Goal: Ask a question: Seek information or help from site administrators or community

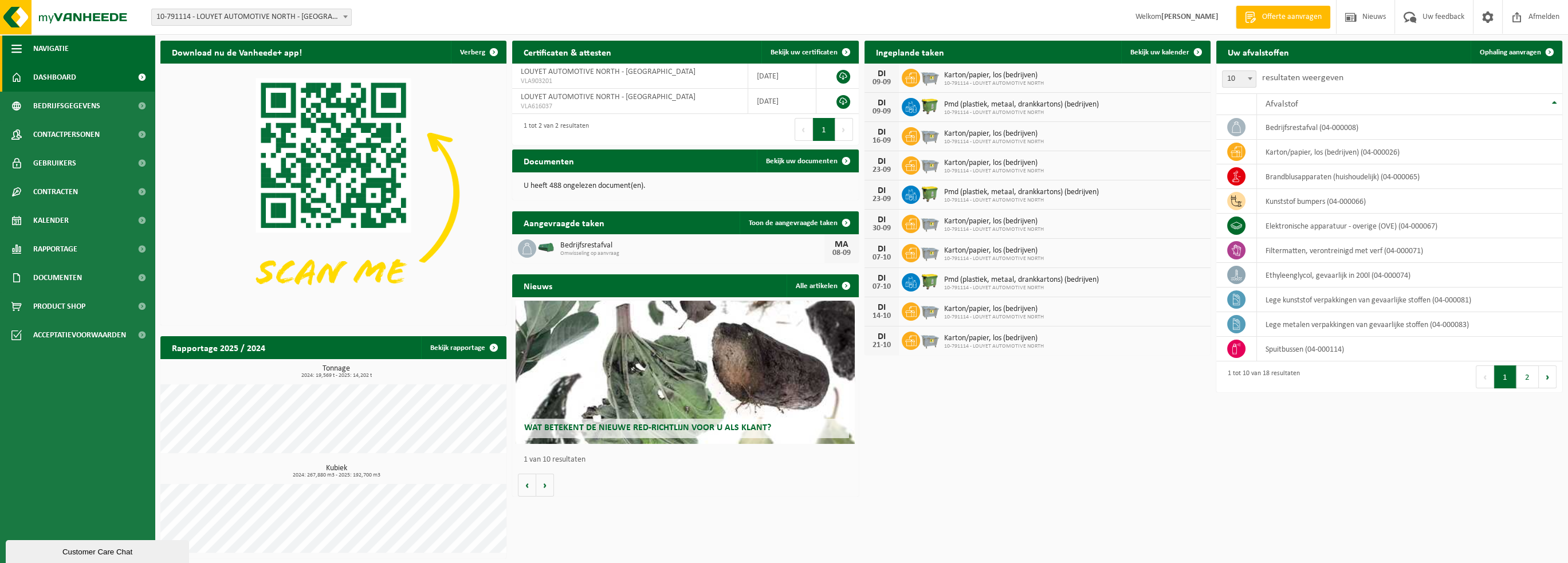
click at [19, 52] on span "button" at bounding box center [16, 48] width 10 height 29
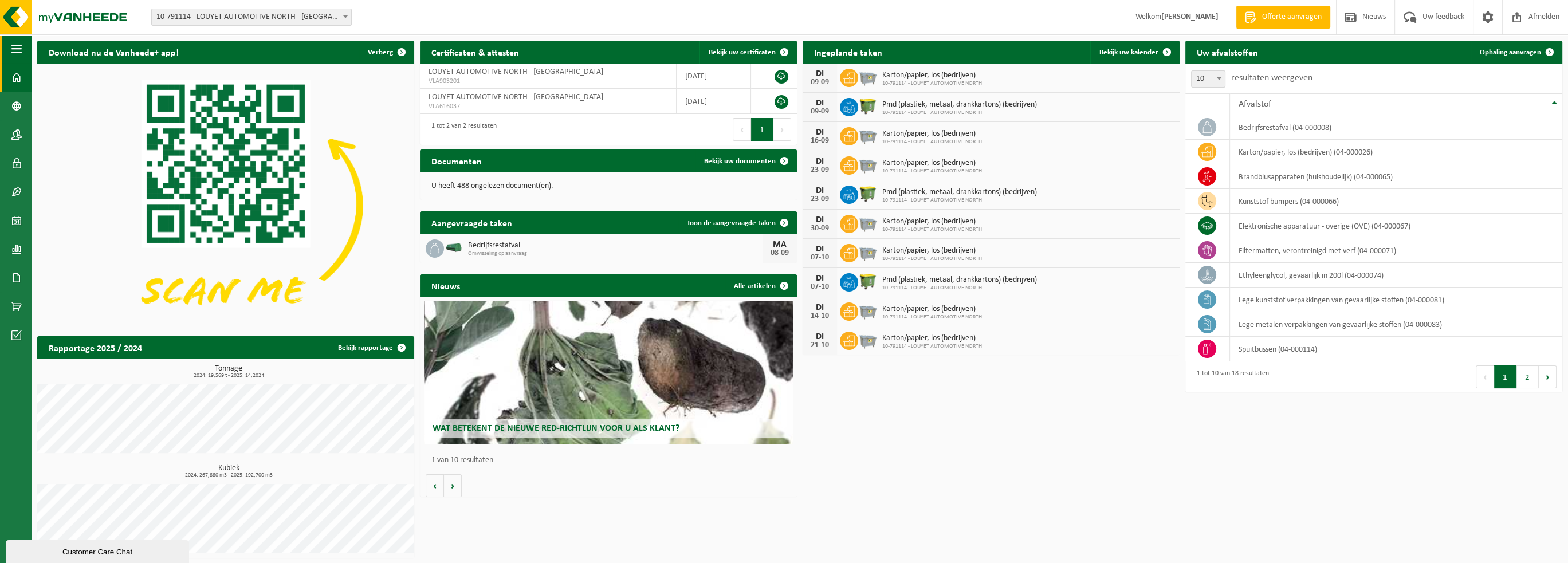
click at [17, 53] on span "button" at bounding box center [16, 48] width 10 height 29
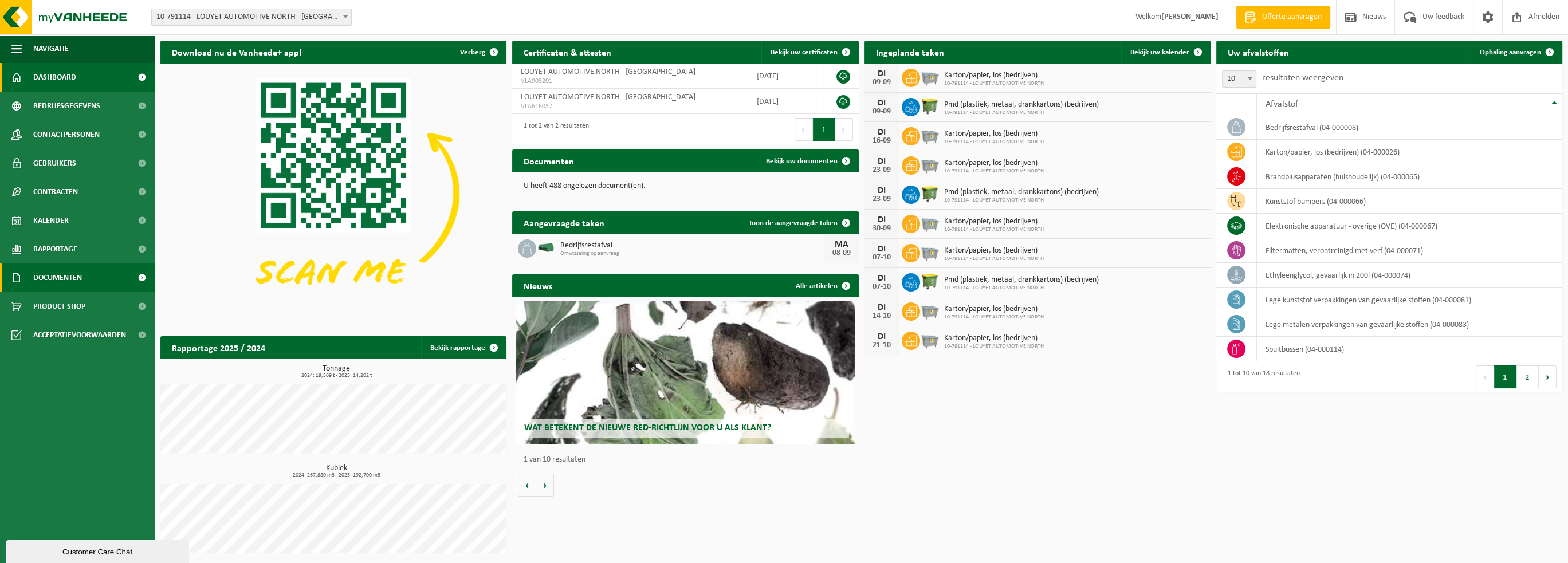
click at [53, 283] on span "Documenten" at bounding box center [57, 277] width 48 height 29
click at [42, 333] on span "Documenten" at bounding box center [56, 331] width 42 height 22
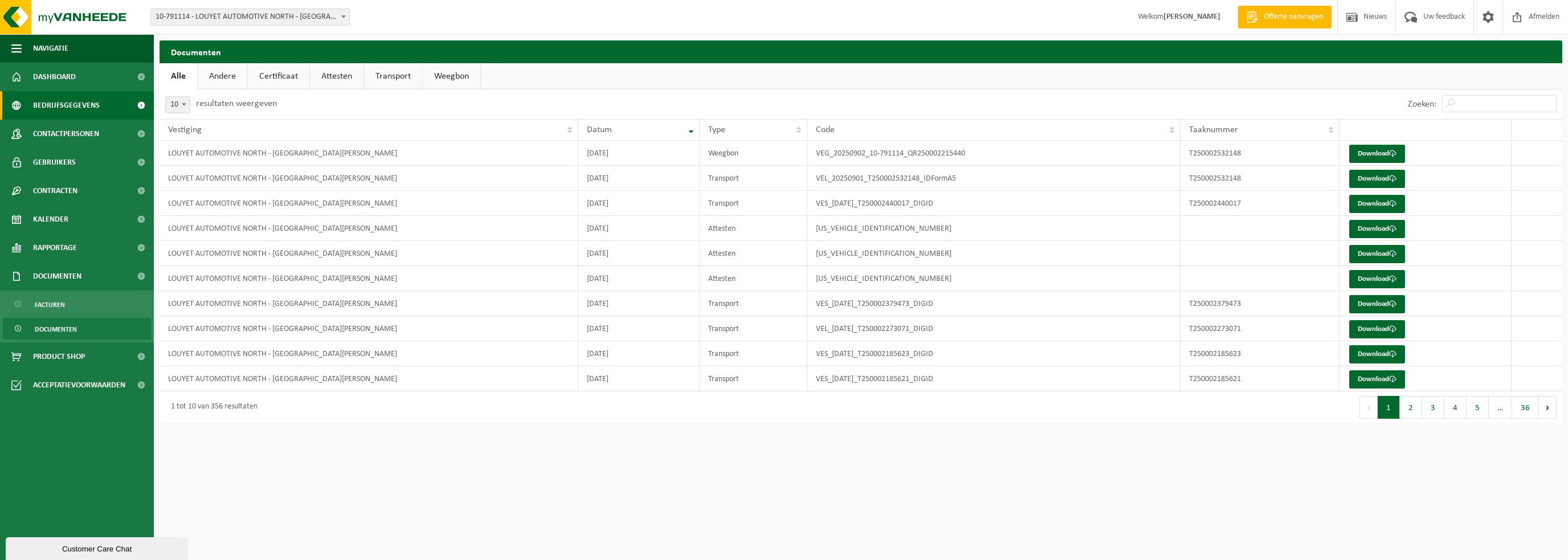
click at [44, 110] on span "Bedrijfsgegevens" at bounding box center [67, 105] width 67 height 29
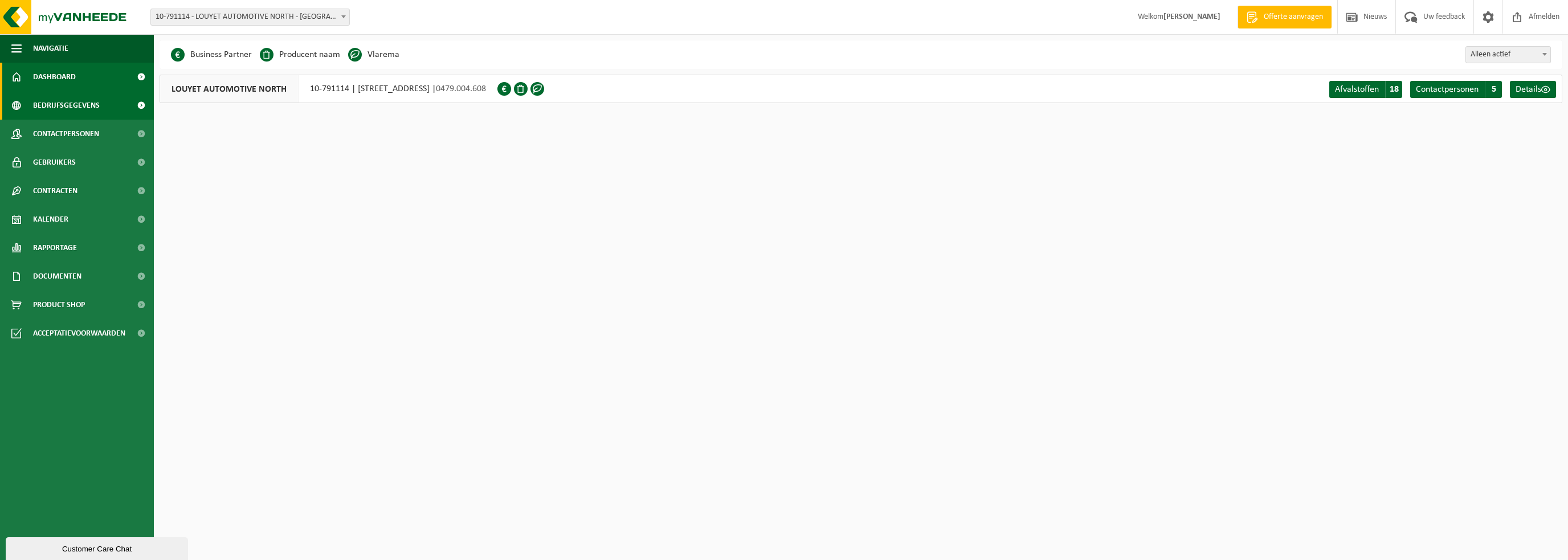
click at [42, 77] on span "Dashboard" at bounding box center [55, 77] width 43 height 29
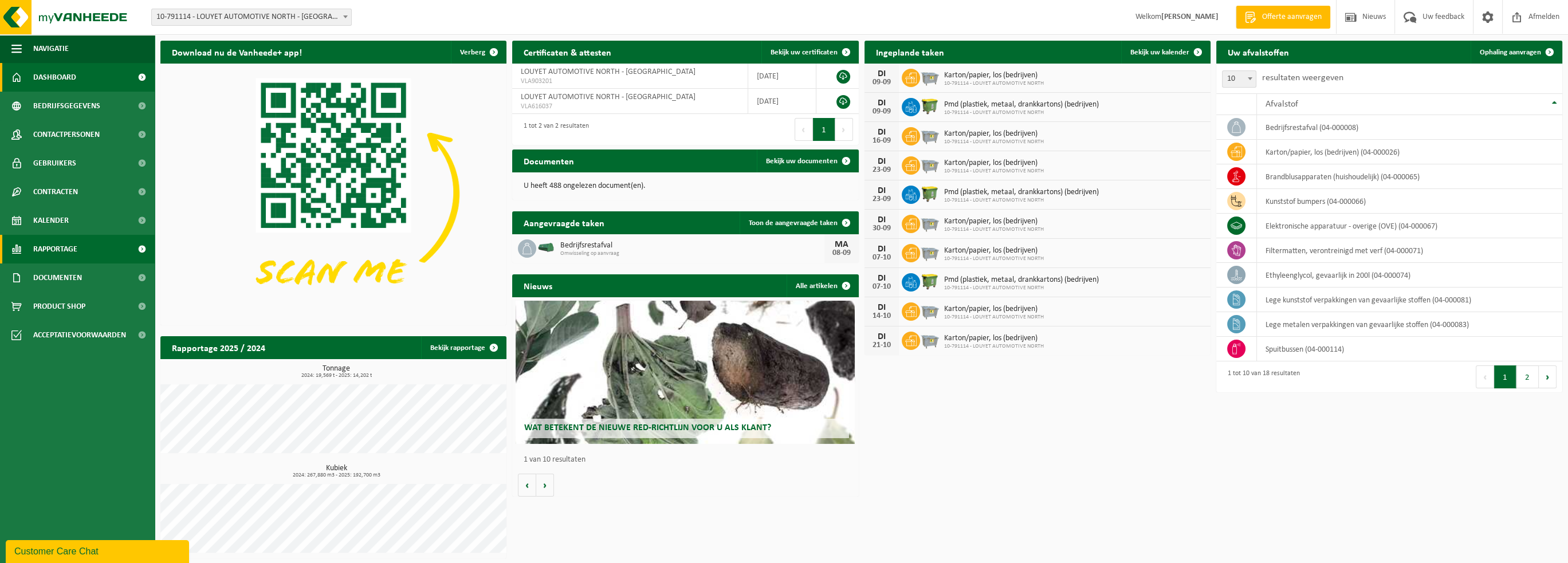
click at [50, 252] on span "Rapportage" at bounding box center [55, 249] width 44 height 29
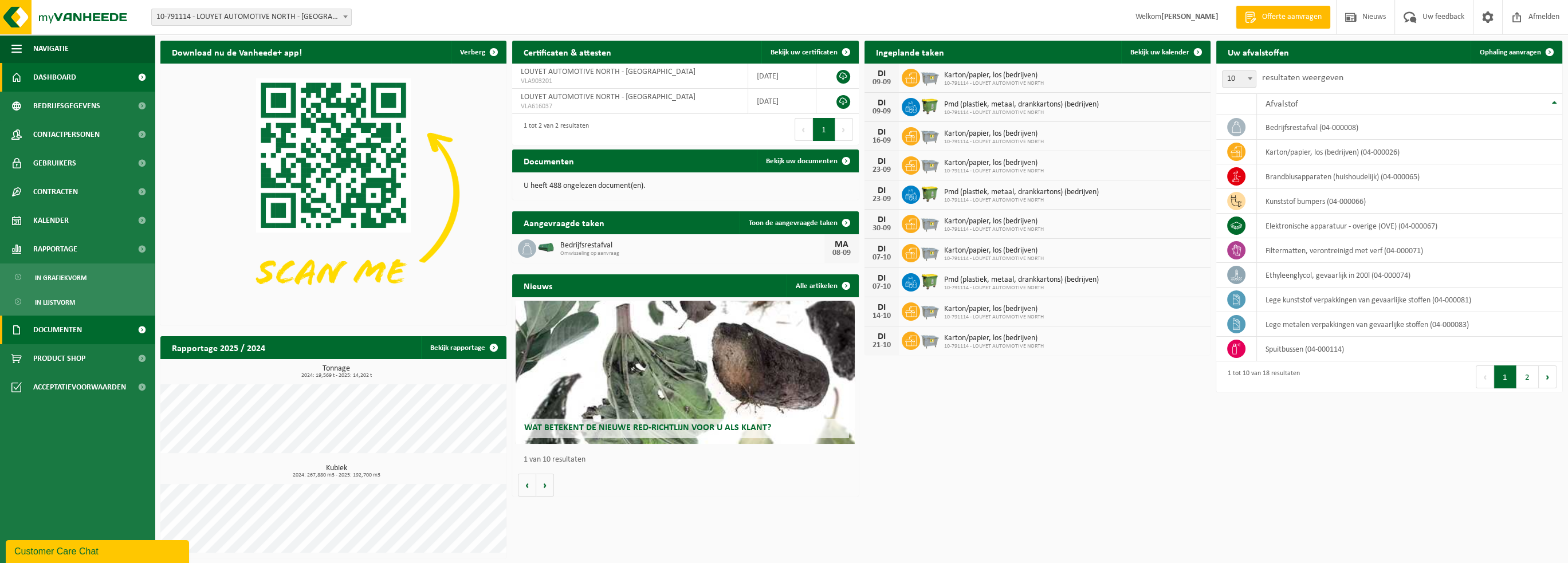
click at [62, 329] on span "Documenten" at bounding box center [57, 330] width 48 height 29
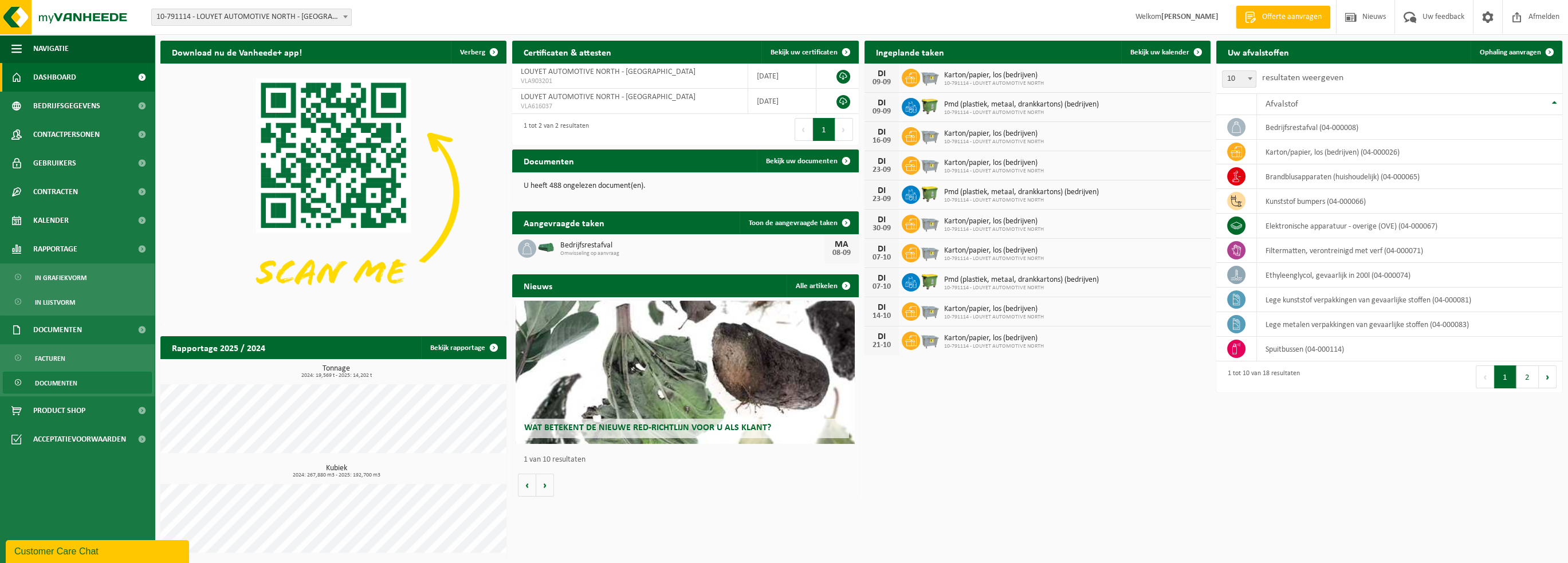
click at [53, 381] on span "Documenten" at bounding box center [56, 383] width 42 height 22
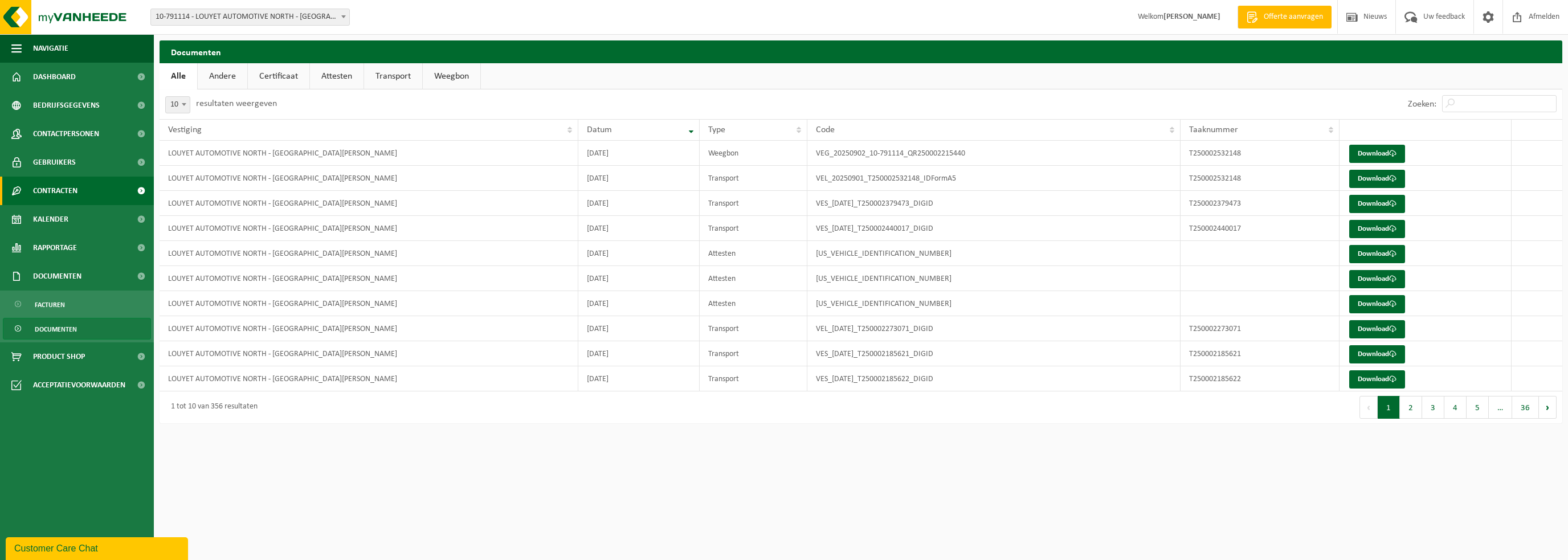
click at [41, 195] on span "Contracten" at bounding box center [55, 191] width 44 height 29
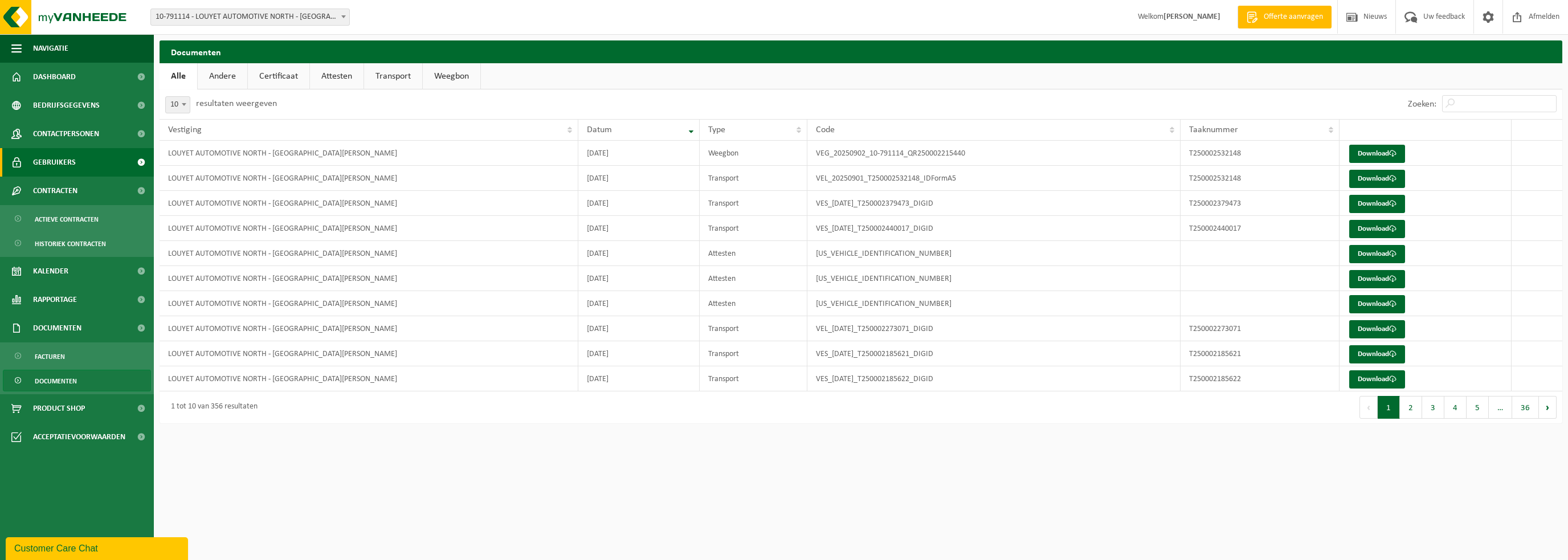
click at [57, 167] on span "Gebruikers" at bounding box center [55, 162] width 43 height 29
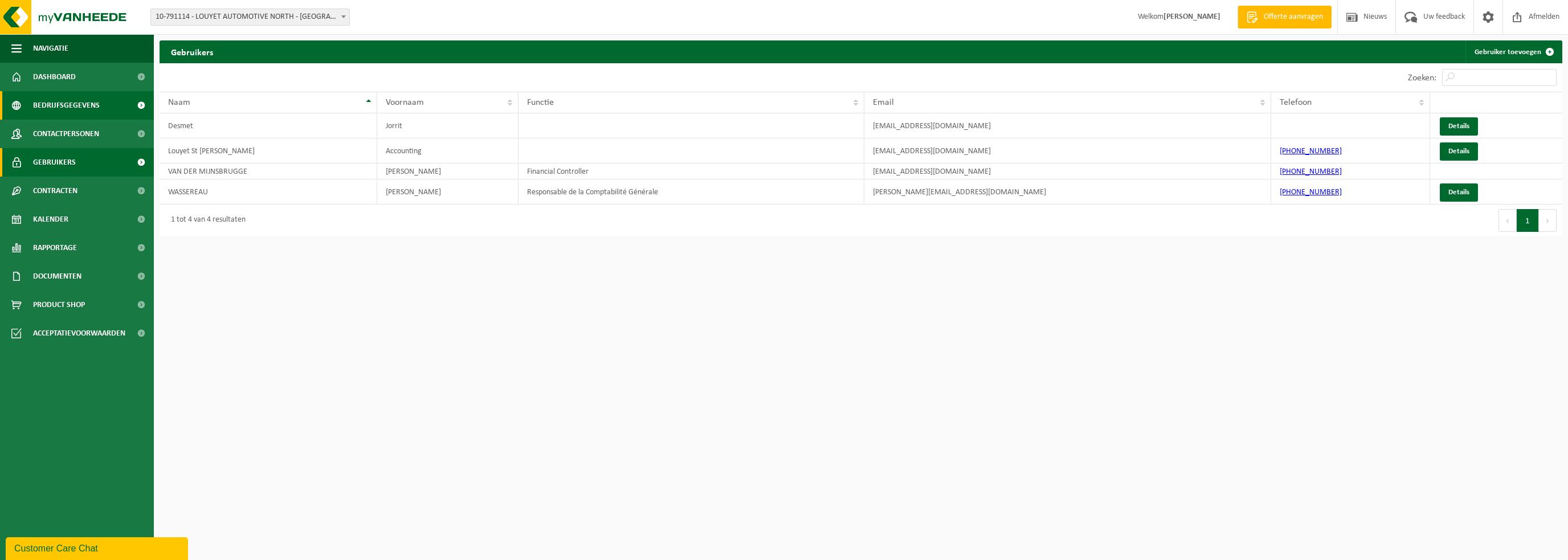
click at [59, 109] on span "Bedrijfsgegevens" at bounding box center [67, 105] width 67 height 29
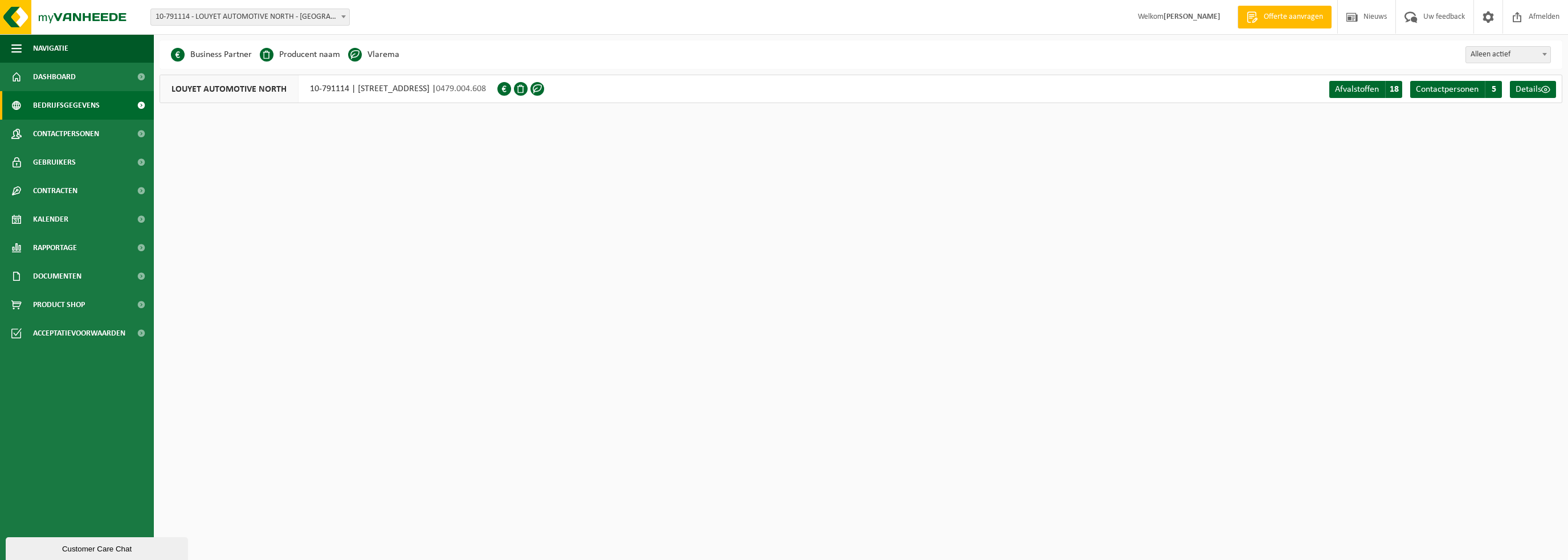
click at [403, 86] on div "LOUYET AUTOMOTIVE NORTH 10-791114 | BERGENSESTEENWEG 720, 1600 SINT-PIETERS-LEE…" at bounding box center [328, 89] width 338 height 29
click at [544, 88] on span at bounding box center [537, 89] width 13 height 13
click at [16, 48] on span "button" at bounding box center [16, 48] width 10 height 29
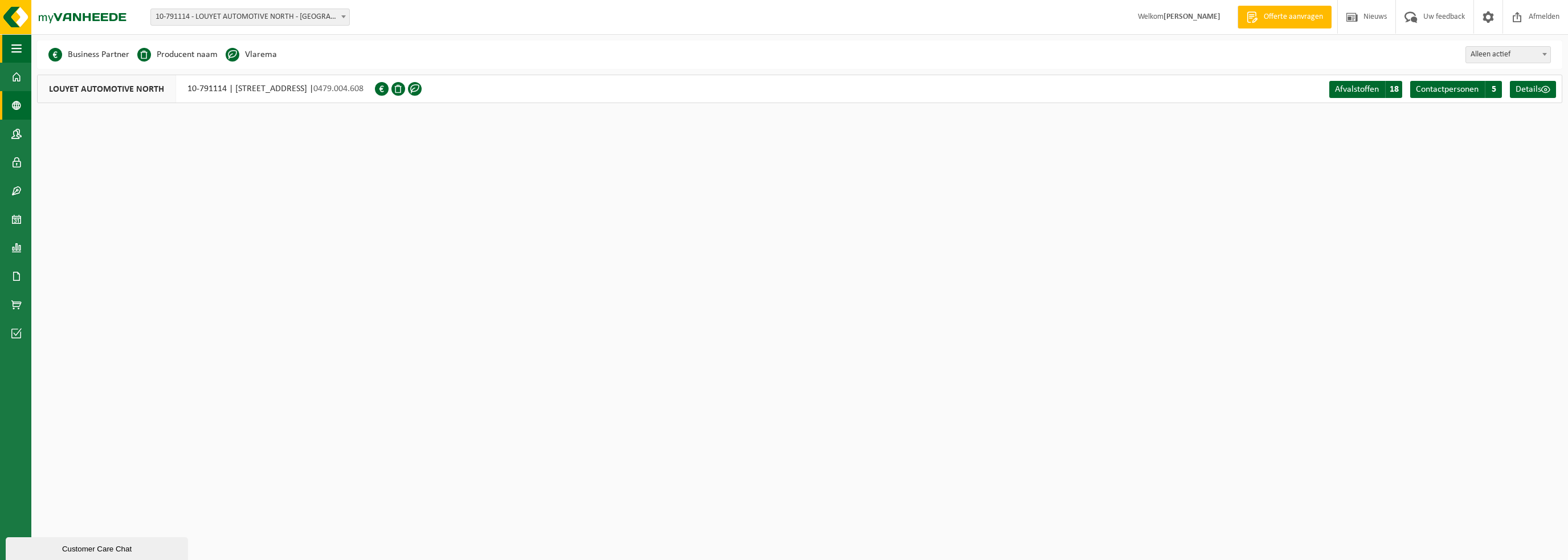
click at [16, 48] on span "button" at bounding box center [16, 48] width 10 height 29
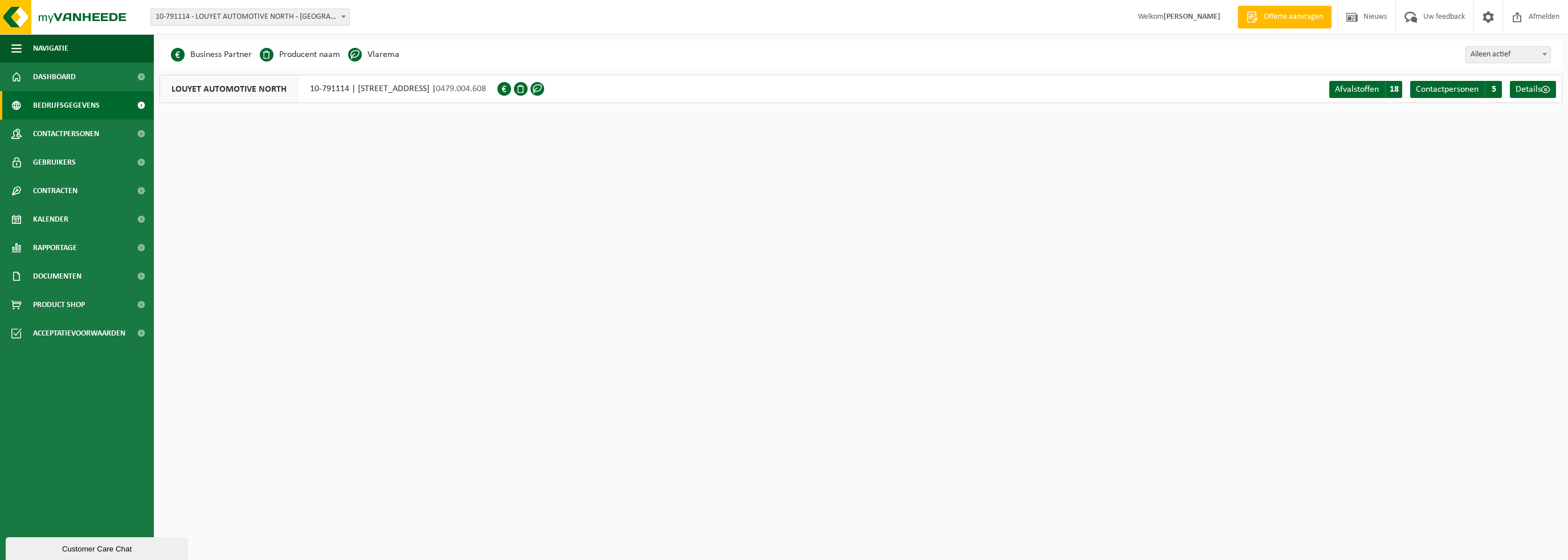
click at [78, 547] on div "Customer Care Chat" at bounding box center [96, 550] width 165 height 9
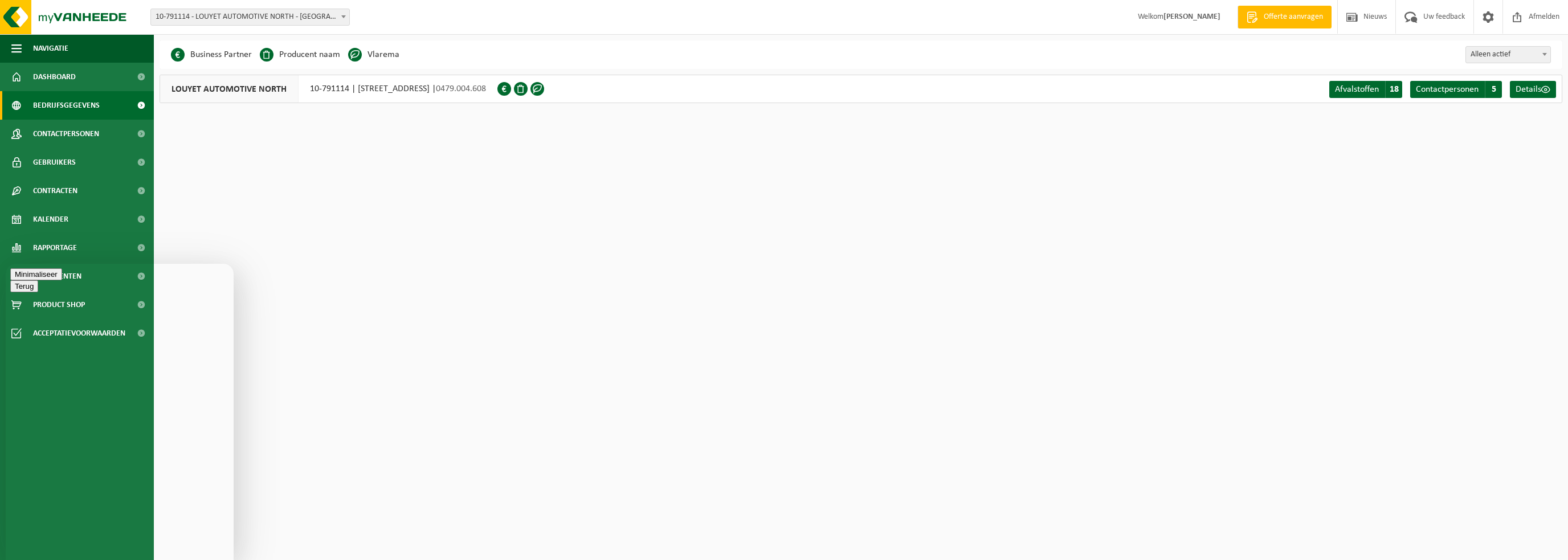
type textarea "beste waar kan ik het "RED" formulier invullen?"
click at [38, 289] on button "Menu" at bounding box center [24, 295] width 28 height 12
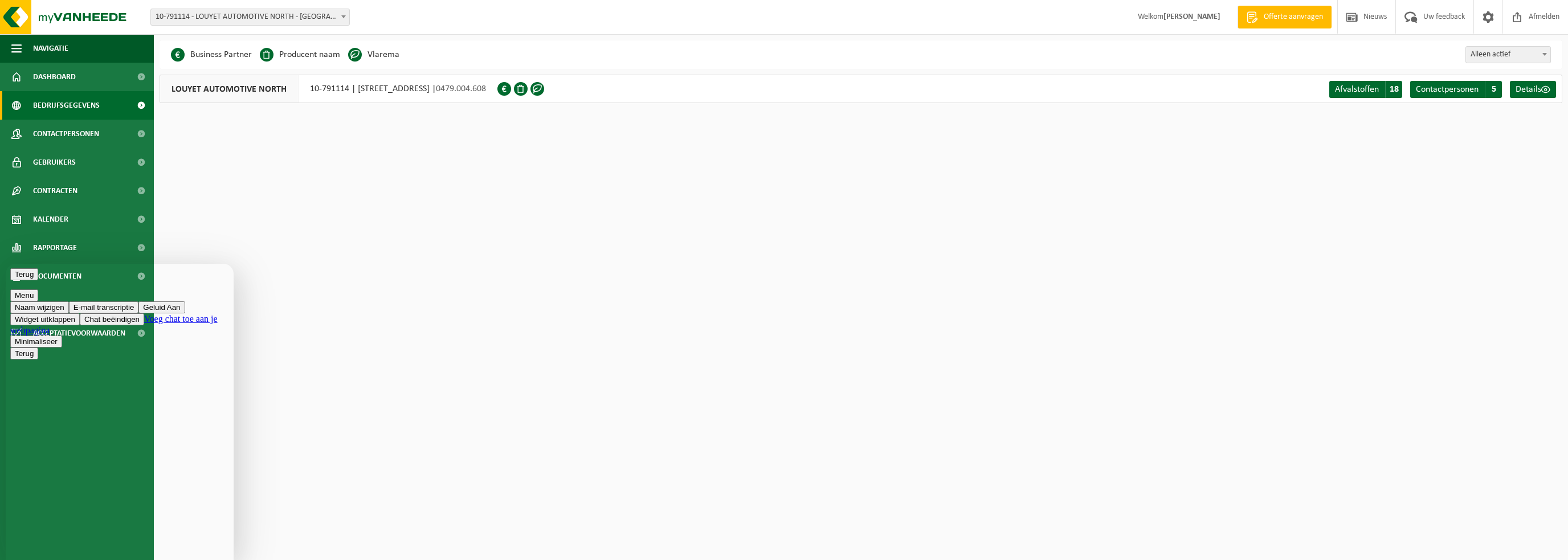
click at [398, 257] on html "Vestiging: 10-791114 - LOUYET AUTOMOTIVE NORTH - SINT-PIETERS-LEEUW 10-791114 -…" at bounding box center [784, 280] width 1568 height 560
click at [564, 135] on html "Vestiging: 10-791114 - LOUYET AUTOMOTIVE NORTH - [GEOGRAPHIC_DATA]-LEEUW 10-791…" at bounding box center [784, 280] width 1568 height 560
drag, startPoint x: 75, startPoint y: 282, endPoint x: 197, endPoint y: 286, distance: 122.1
click at [220, 291] on div "Terug Menu Minimaliseer" at bounding box center [120, 291] width 219 height 45
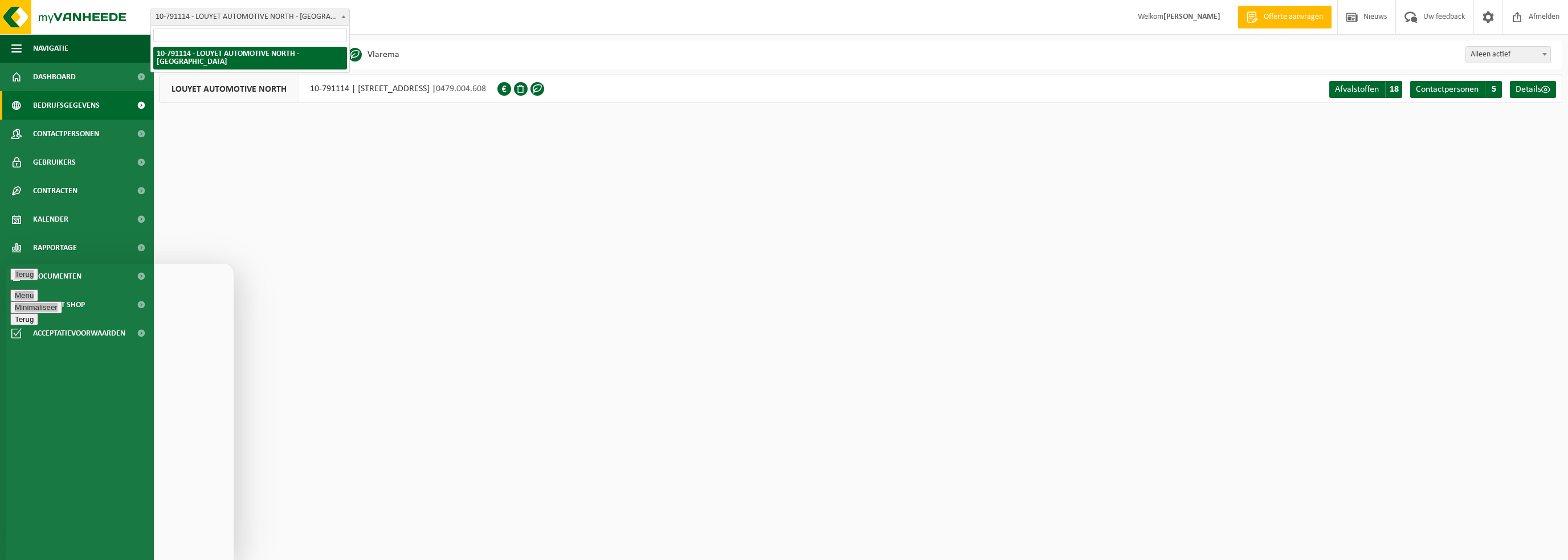
click at [342, 18] on span at bounding box center [343, 16] width 11 height 15
click at [446, 218] on html "Vestiging: 10-791114 - LOUYET AUTOMOTIVE NORTH - SINT-PIETERS-LEEUW 10-791114 -…" at bounding box center [784, 280] width 1568 height 560
click at [21, 279] on button "Terug" at bounding box center [24, 274] width 28 height 12
click at [178, 271] on div "Minimaliseer" at bounding box center [120, 274] width 219 height 12
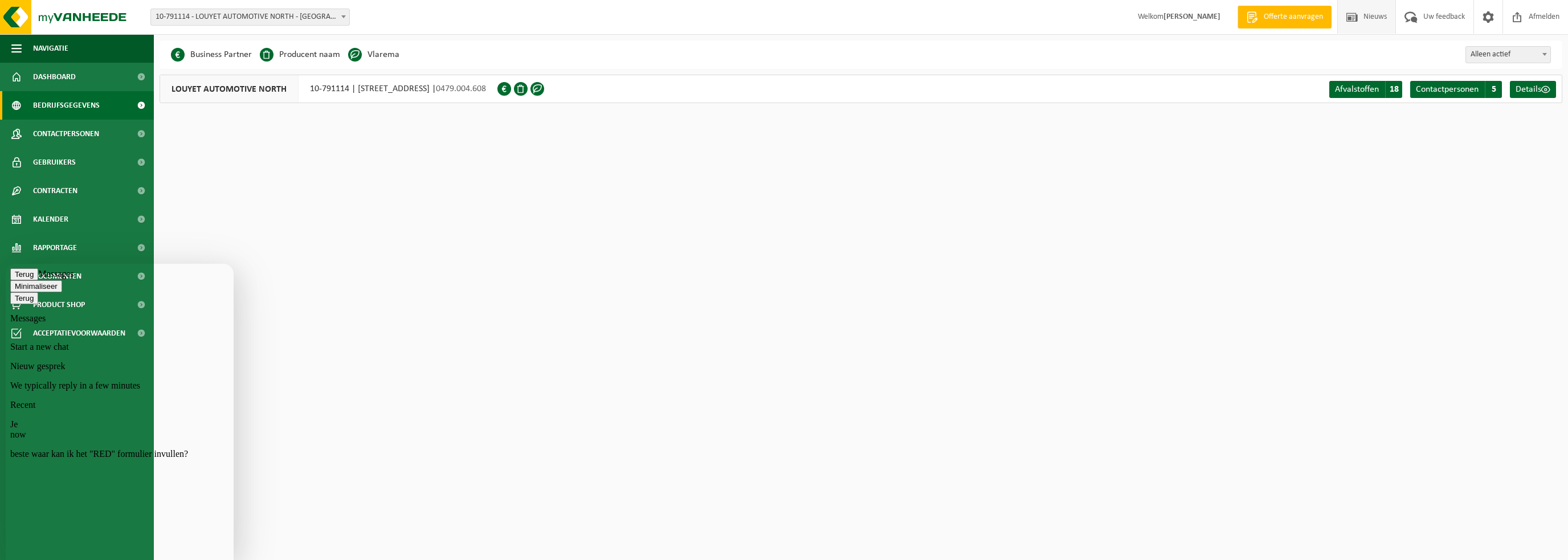
click at [1364, 21] on span "Nieuws" at bounding box center [1375, 16] width 29 height 33
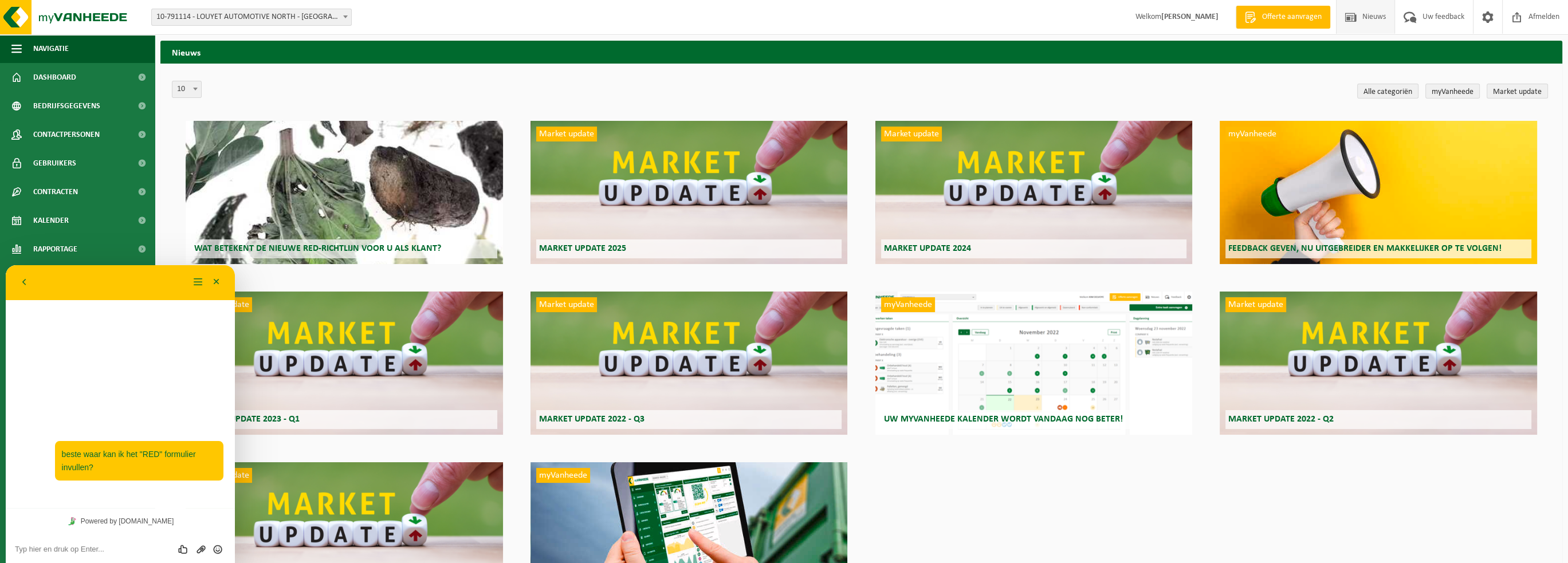
click at [306, 247] on span "Wat betekent de nieuwe RED-richtlijn voor u als klant?" at bounding box center [317, 248] width 247 height 9
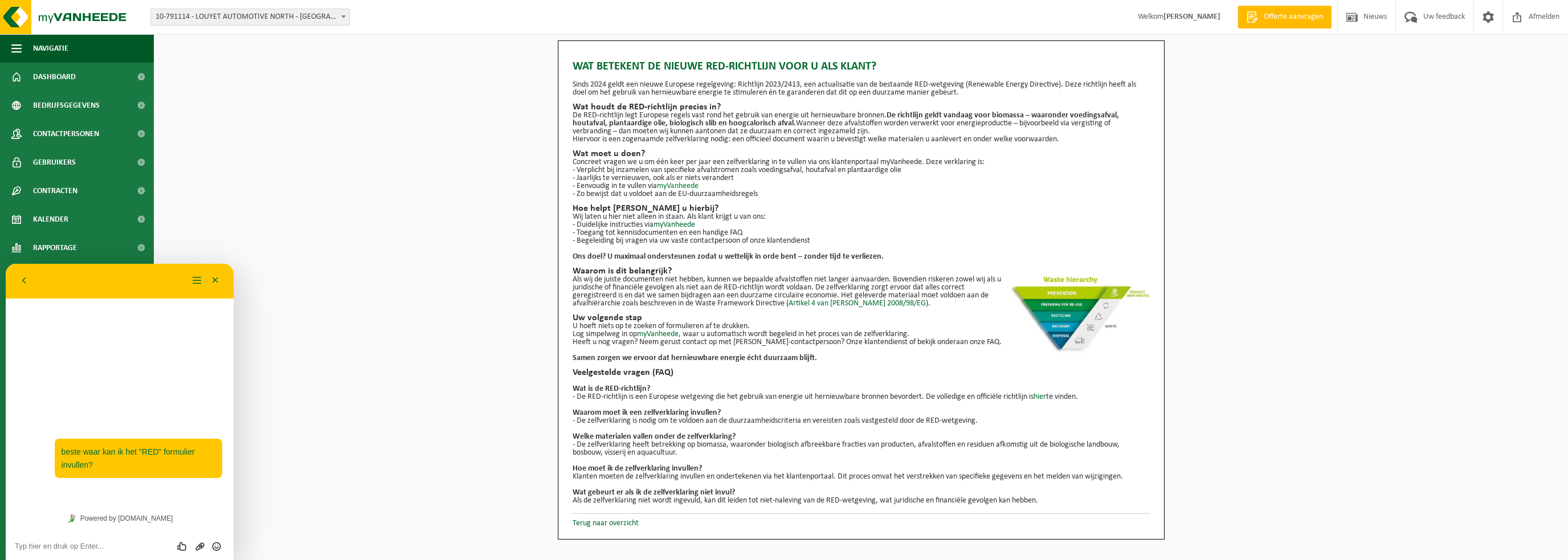
click at [677, 184] on link "myVanheede" at bounding box center [677, 186] width 41 height 9
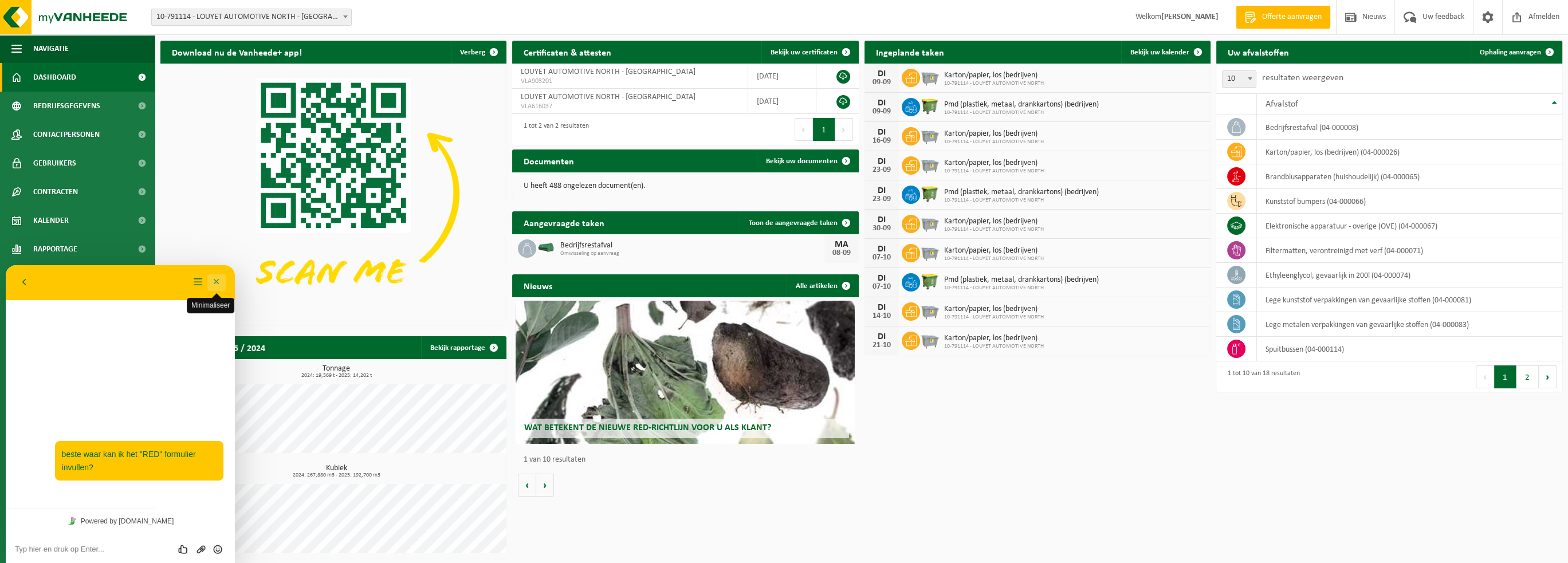
click at [211, 281] on button "Minimaliseer" at bounding box center [216, 282] width 19 height 17
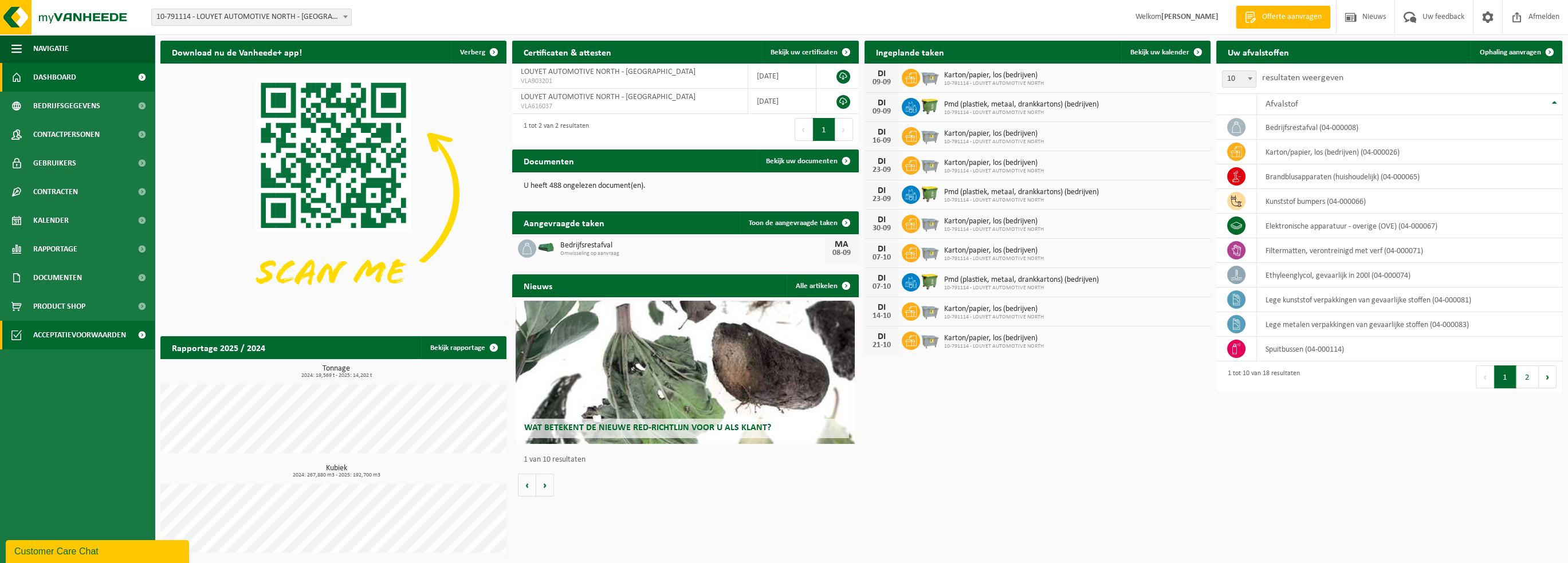
click at [62, 336] on span "Acceptatievoorwaarden" at bounding box center [80, 335] width 93 height 29
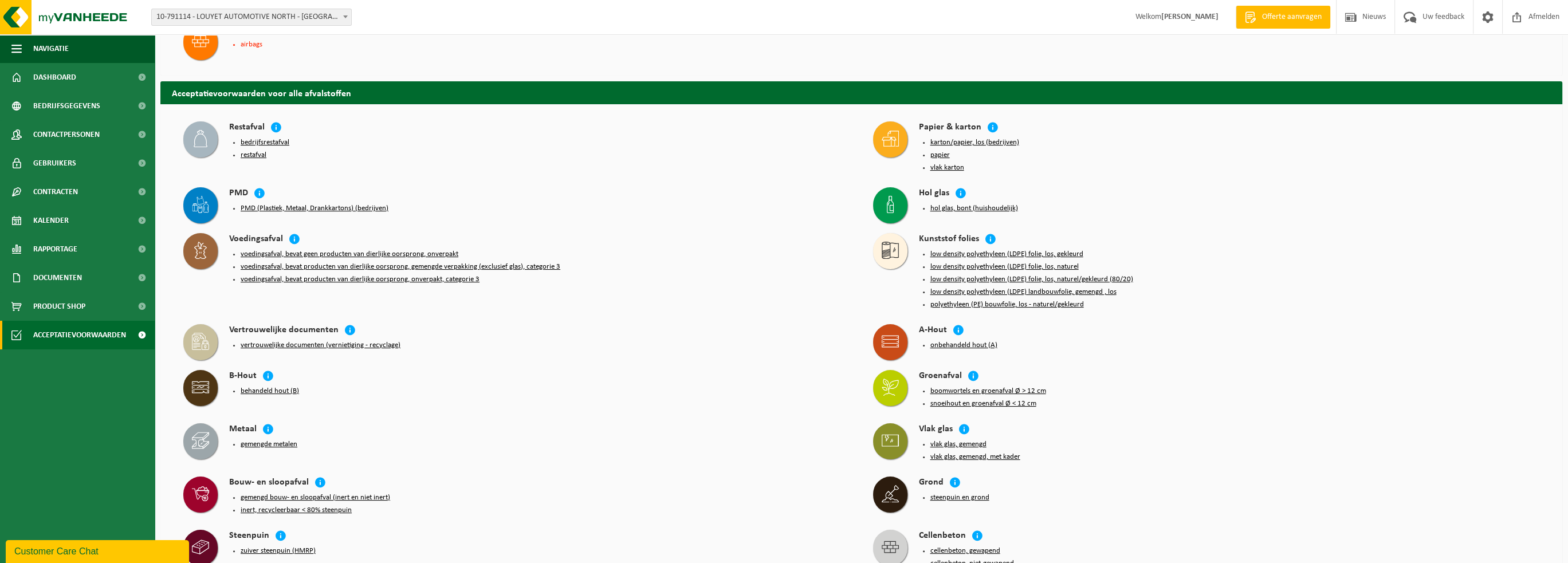
scroll to position [421, 0]
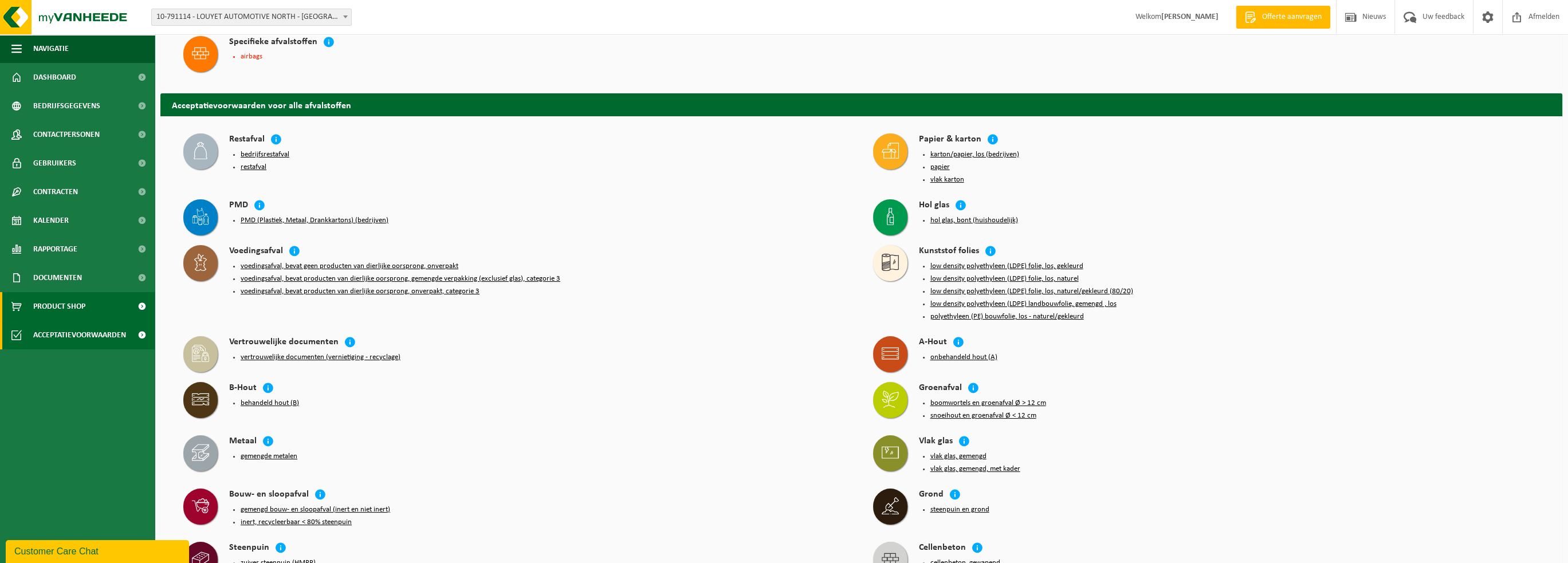
click at [53, 308] on span "Product Shop" at bounding box center [59, 306] width 52 height 29
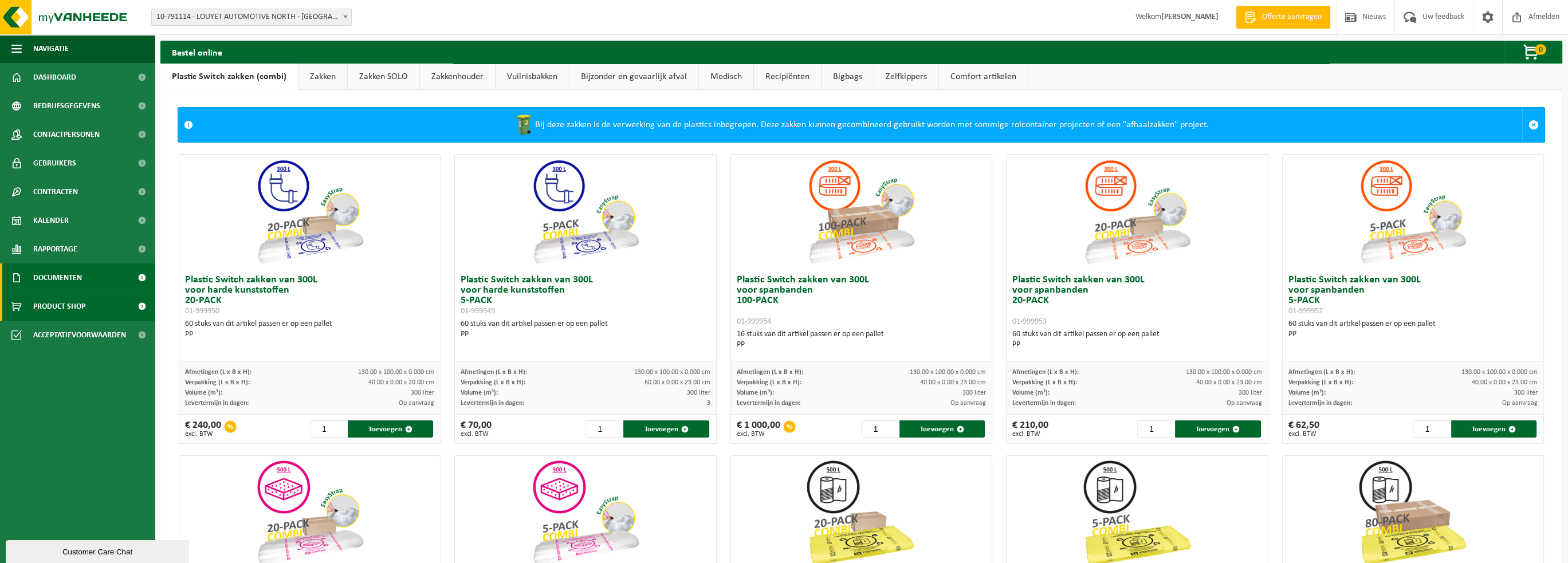
click at [59, 275] on span "Documenten" at bounding box center [57, 277] width 48 height 29
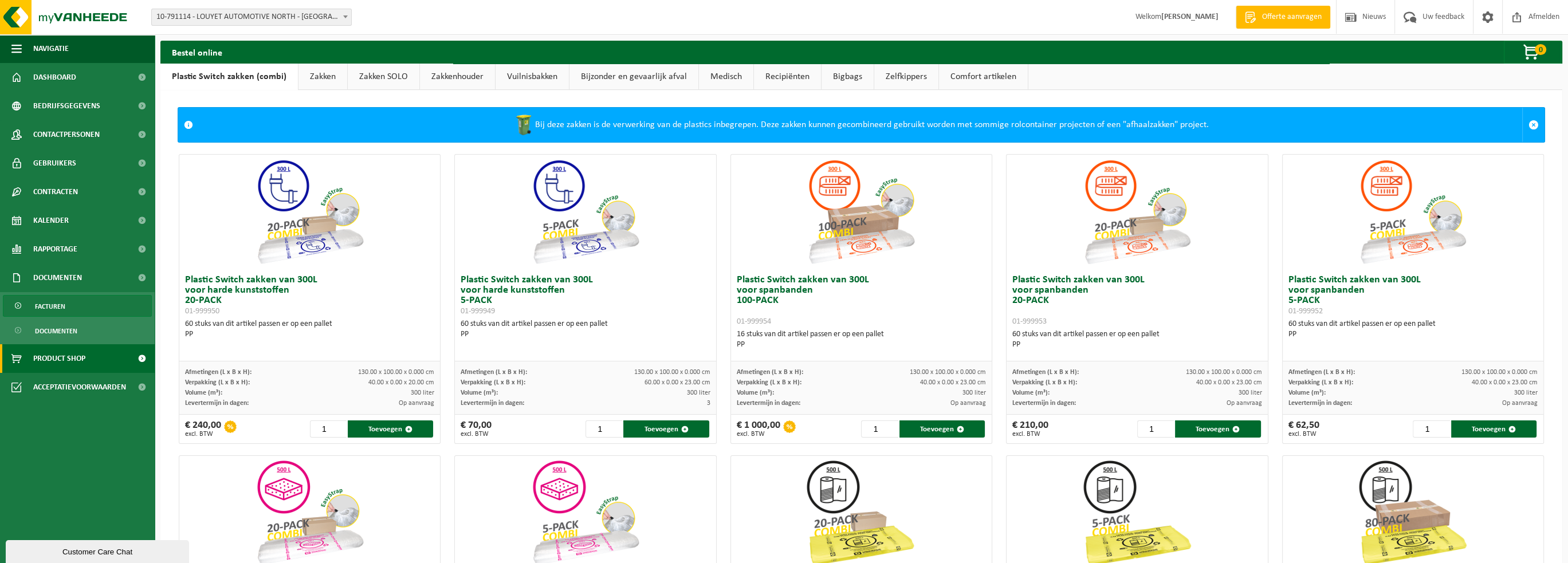
click at [50, 300] on span "Facturen" at bounding box center [50, 306] width 30 height 22
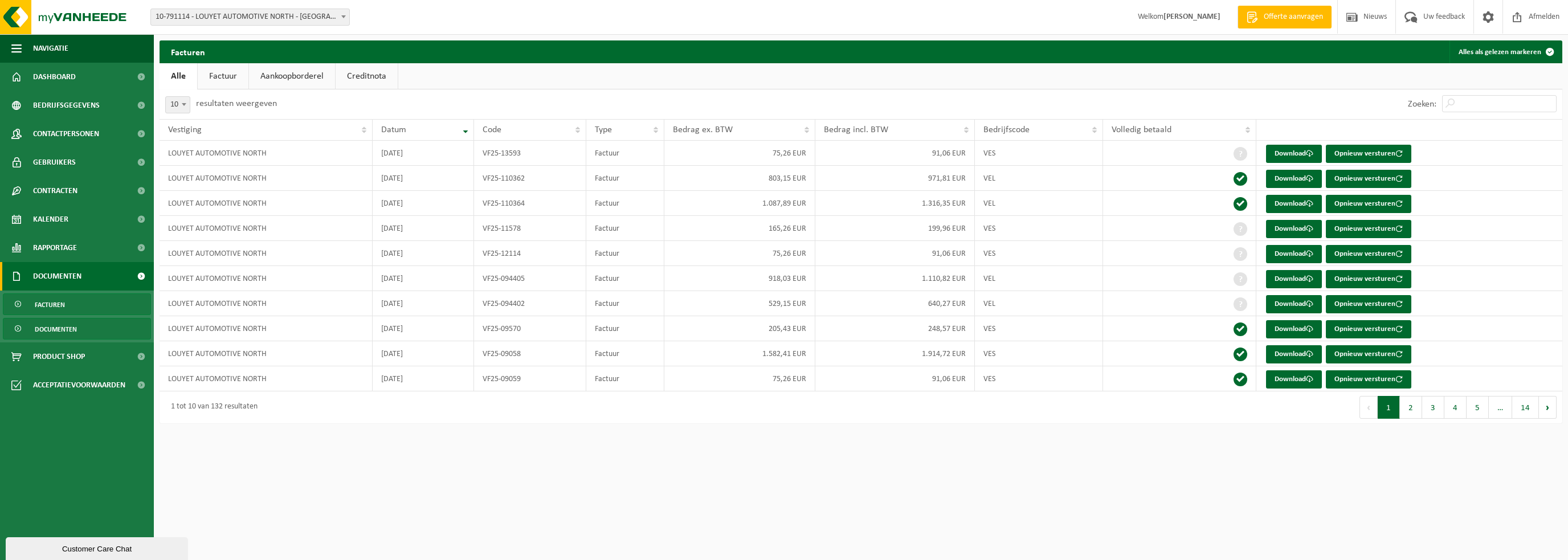
click at [50, 331] on span "Documenten" at bounding box center [55, 329] width 42 height 21
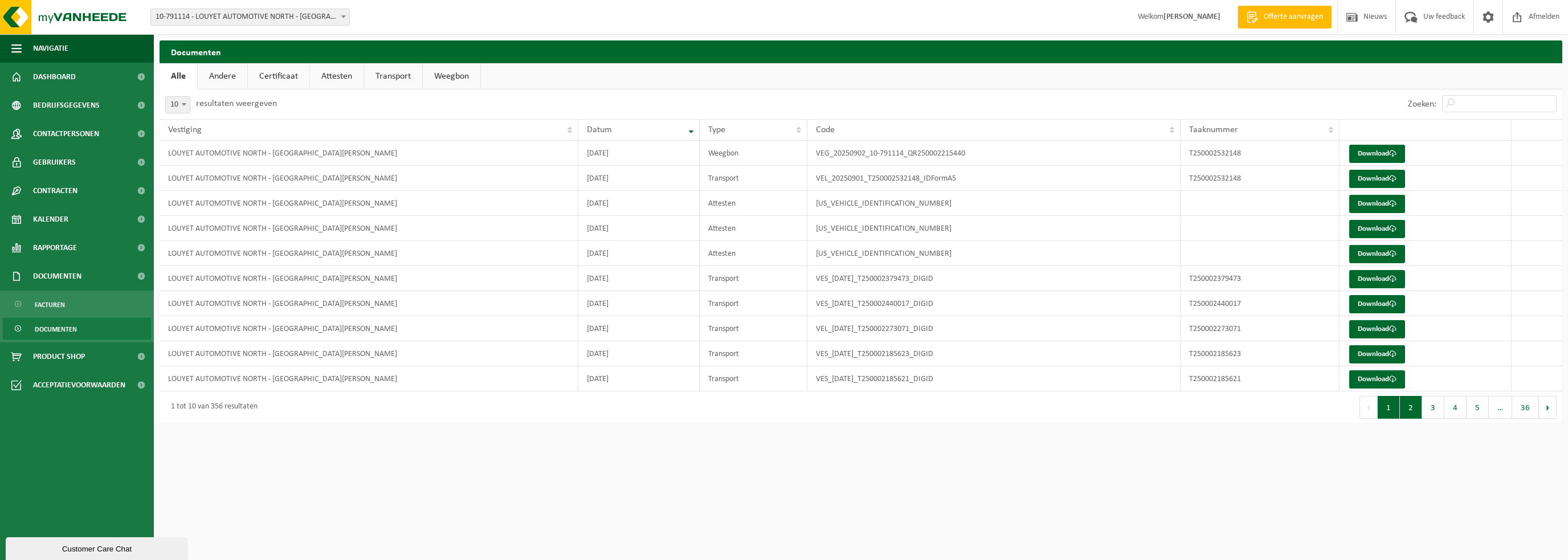
click at [1413, 408] on button "2" at bounding box center [1411, 407] width 22 height 23
click at [1434, 408] on button "3" at bounding box center [1433, 407] width 22 height 23
click at [1447, 411] on button "4" at bounding box center [1456, 407] width 22 height 23
click at [61, 252] on span "Rapportage" at bounding box center [55, 248] width 44 height 29
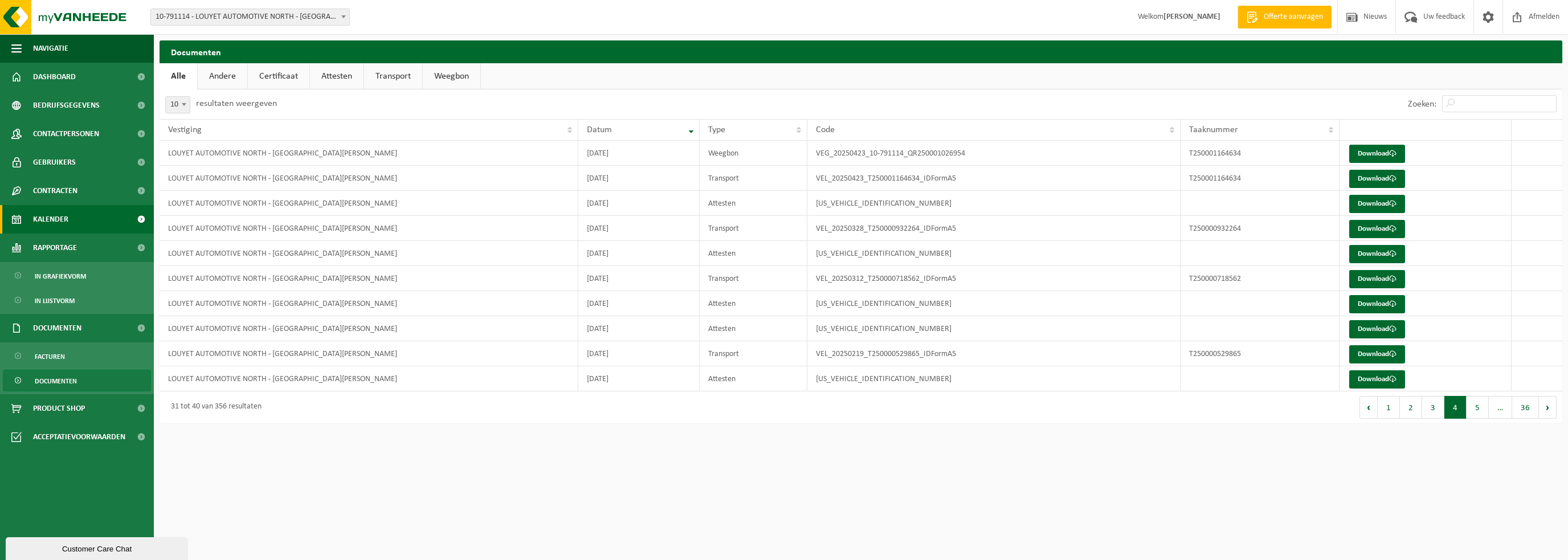
click at [57, 223] on span "Kalender" at bounding box center [51, 219] width 36 height 29
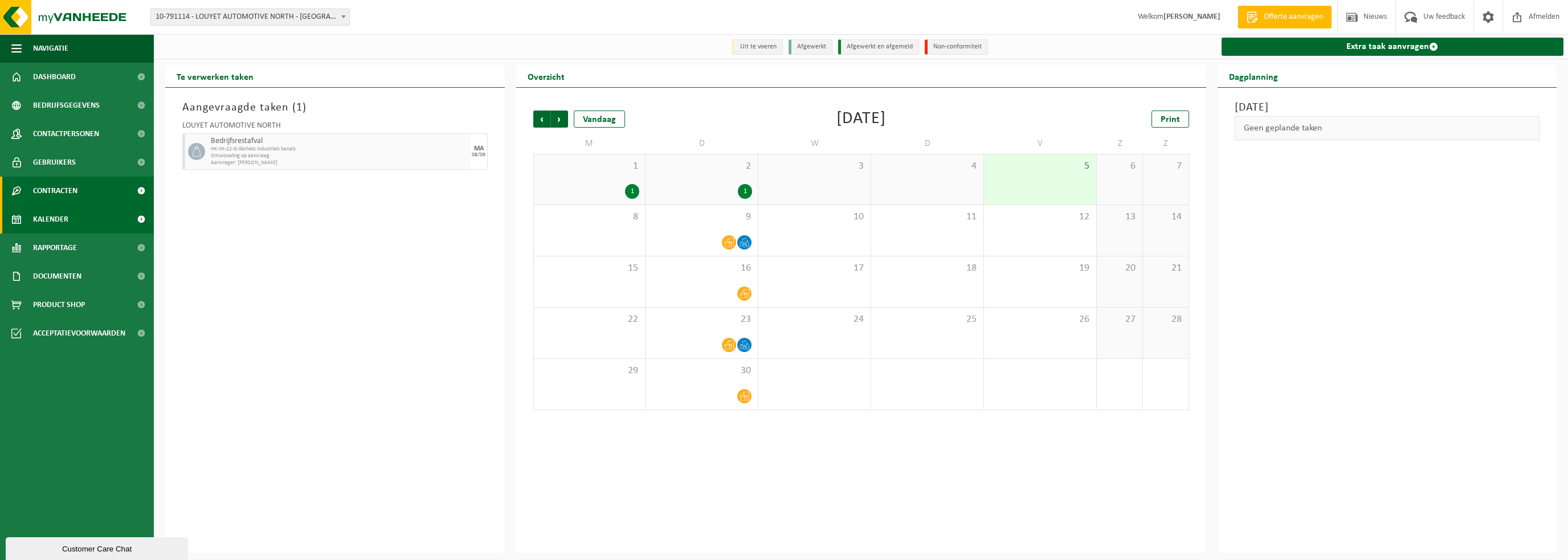
click at [58, 196] on span "Contracten" at bounding box center [55, 191] width 44 height 29
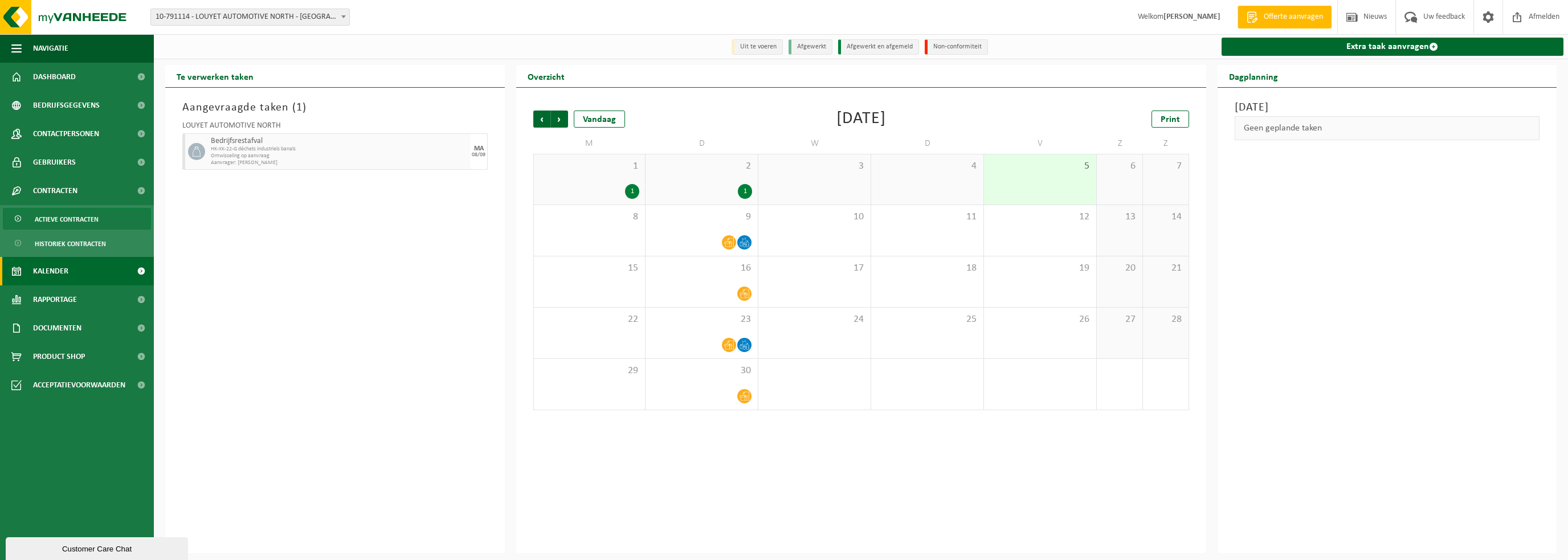
click at [54, 218] on span "Actieve contracten" at bounding box center [67, 219] width 64 height 21
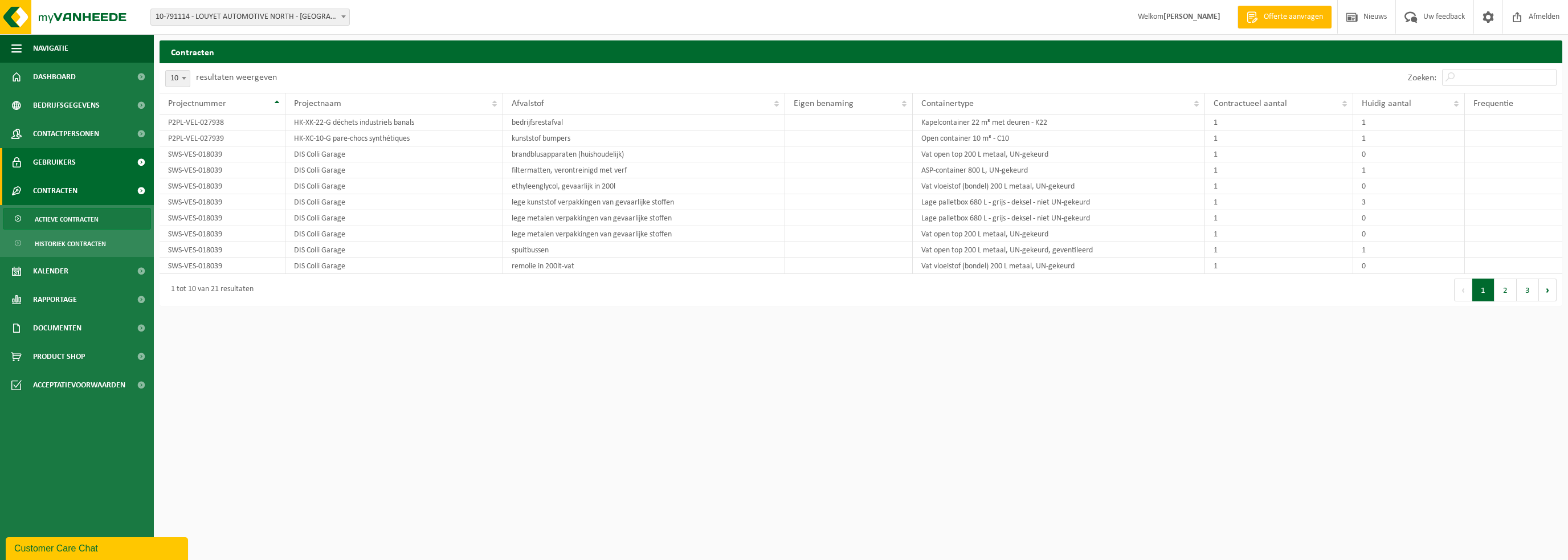
click at [58, 166] on span "Gebruikers" at bounding box center [55, 162] width 43 height 29
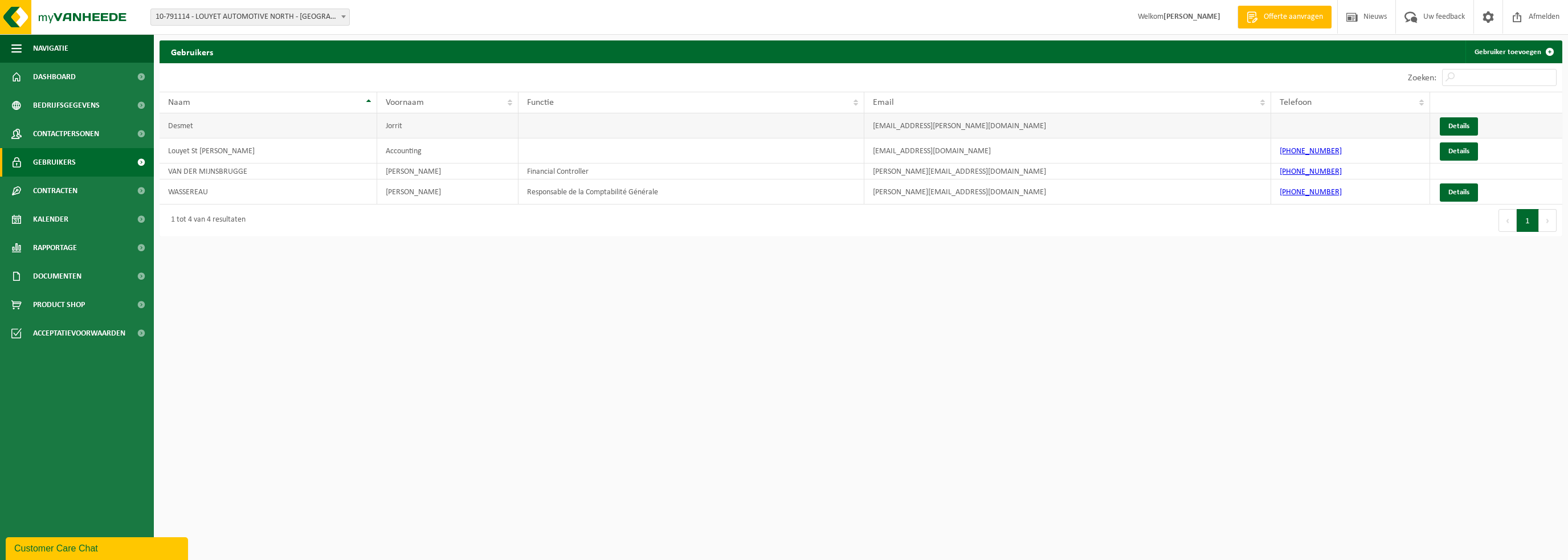
click at [200, 126] on td "Desmet" at bounding box center [268, 126] width 217 height 25
click at [210, 194] on td "WASSEREAU" at bounding box center [268, 192] width 217 height 25
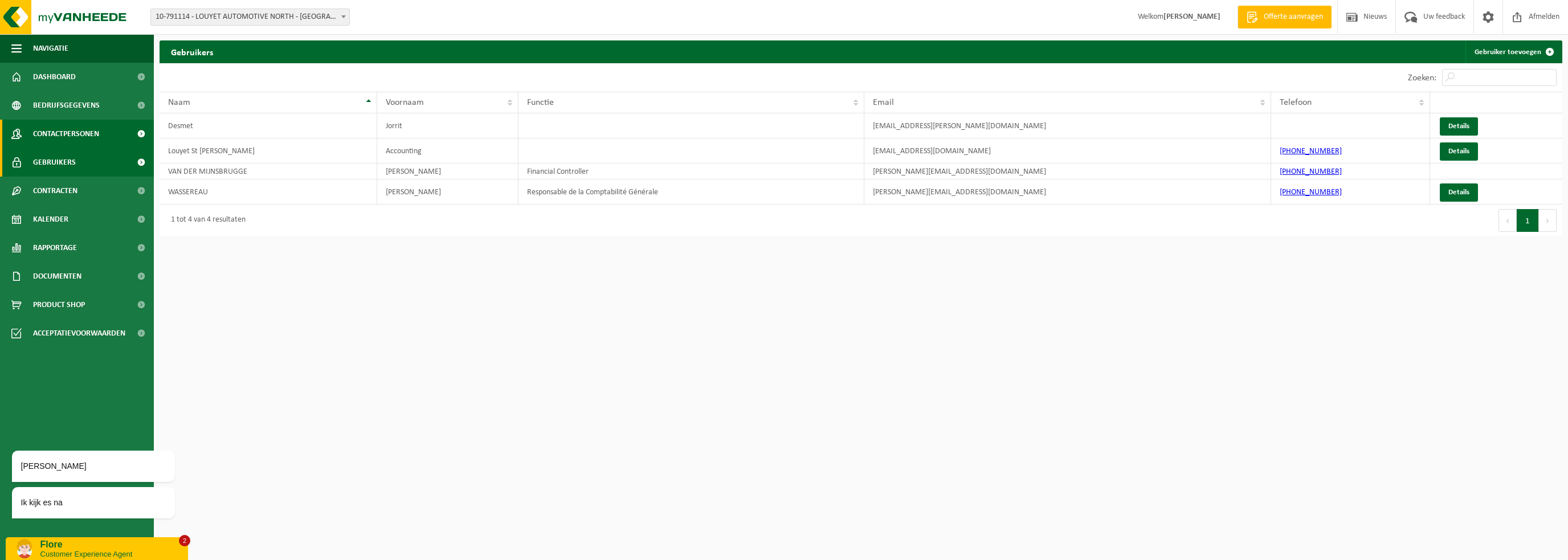
click at [48, 139] on span "Contactpersonen" at bounding box center [66, 134] width 66 height 29
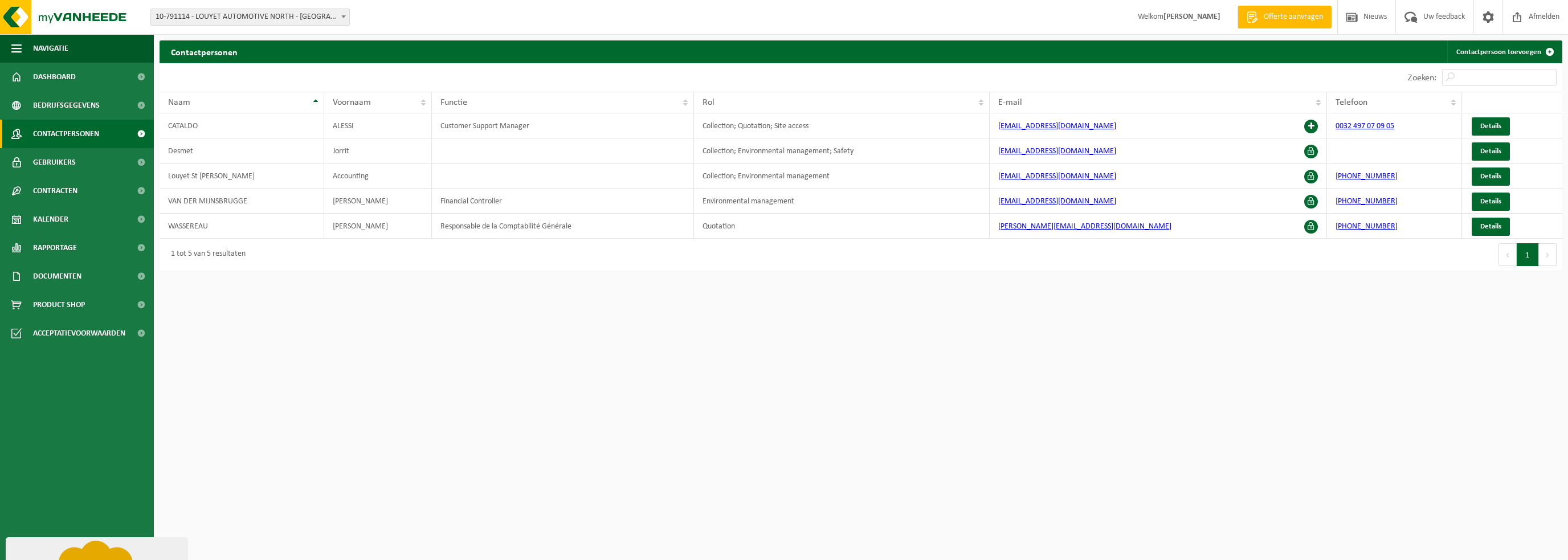
drag, startPoint x: 116, startPoint y: 548, endPoint x: 139, endPoint y: 793, distance: 246.1
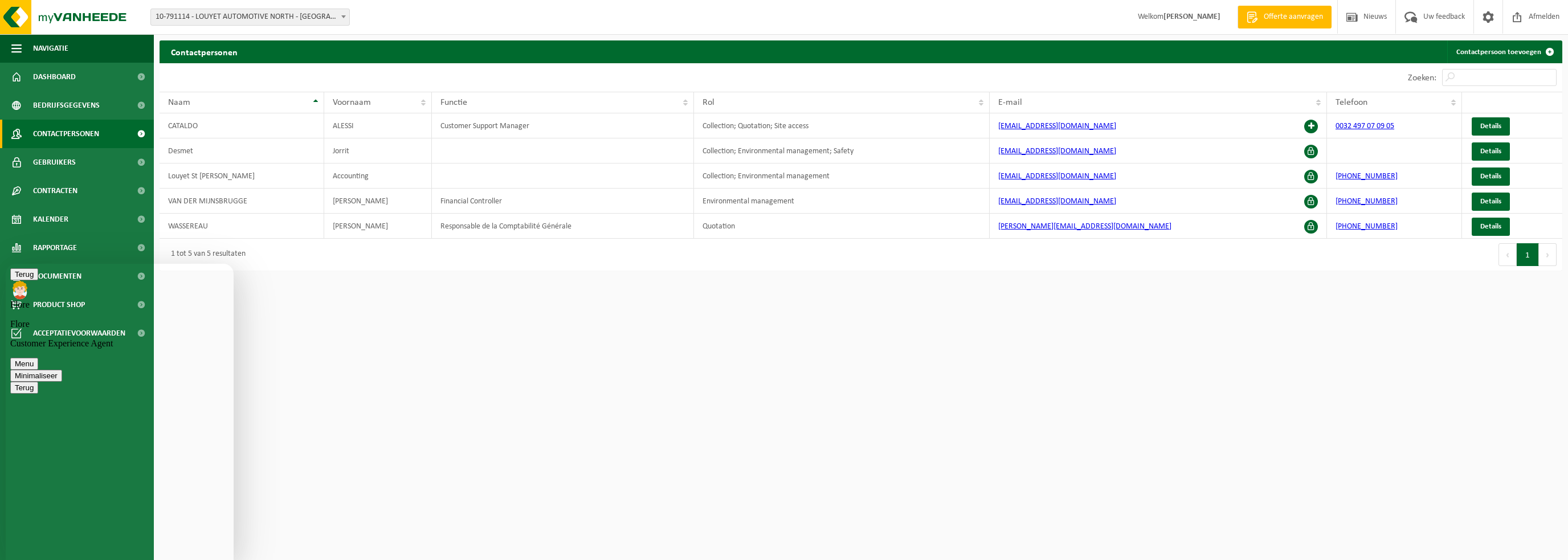
click at [62, 370] on button "Minimaliseer" at bounding box center [36, 376] width 52 height 12
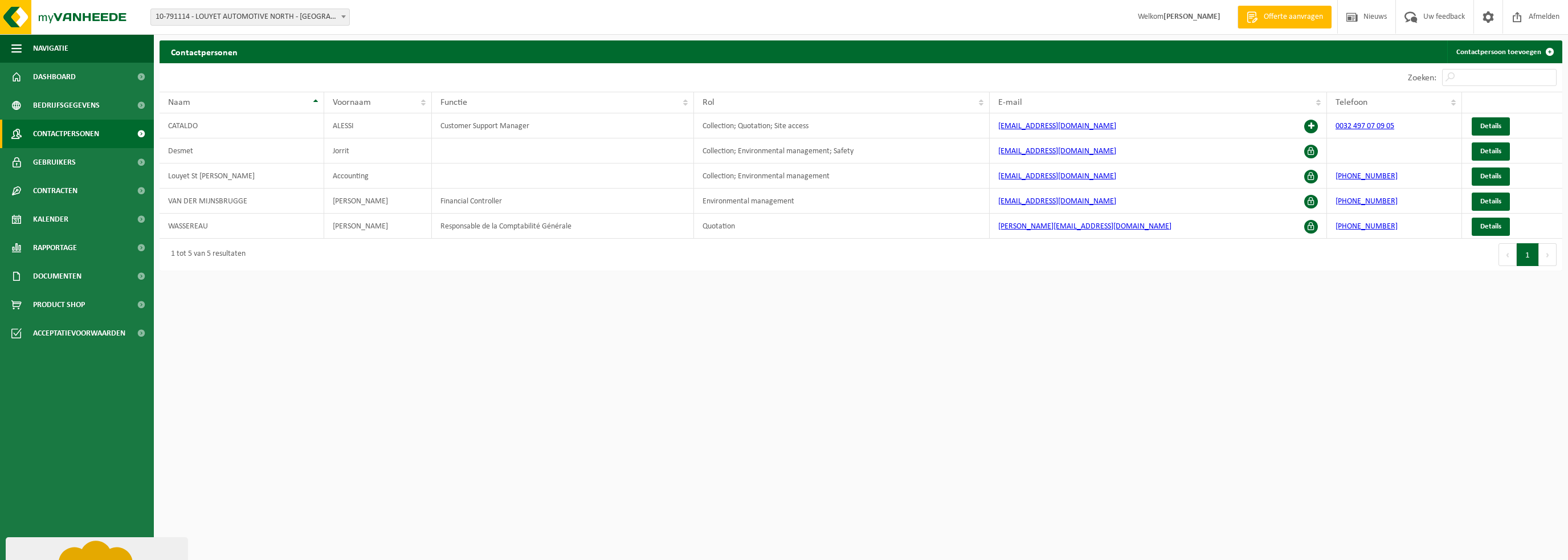
click at [276, 362] on html "Vestiging: 10-791114 - LOUYET AUTOMOTIVE NORTH - SINT-PIETERS-LEEUW 10-791114 -…" at bounding box center [784, 280] width 1568 height 560
click at [59, 108] on span "Bedrijfsgegevens" at bounding box center [67, 105] width 67 height 29
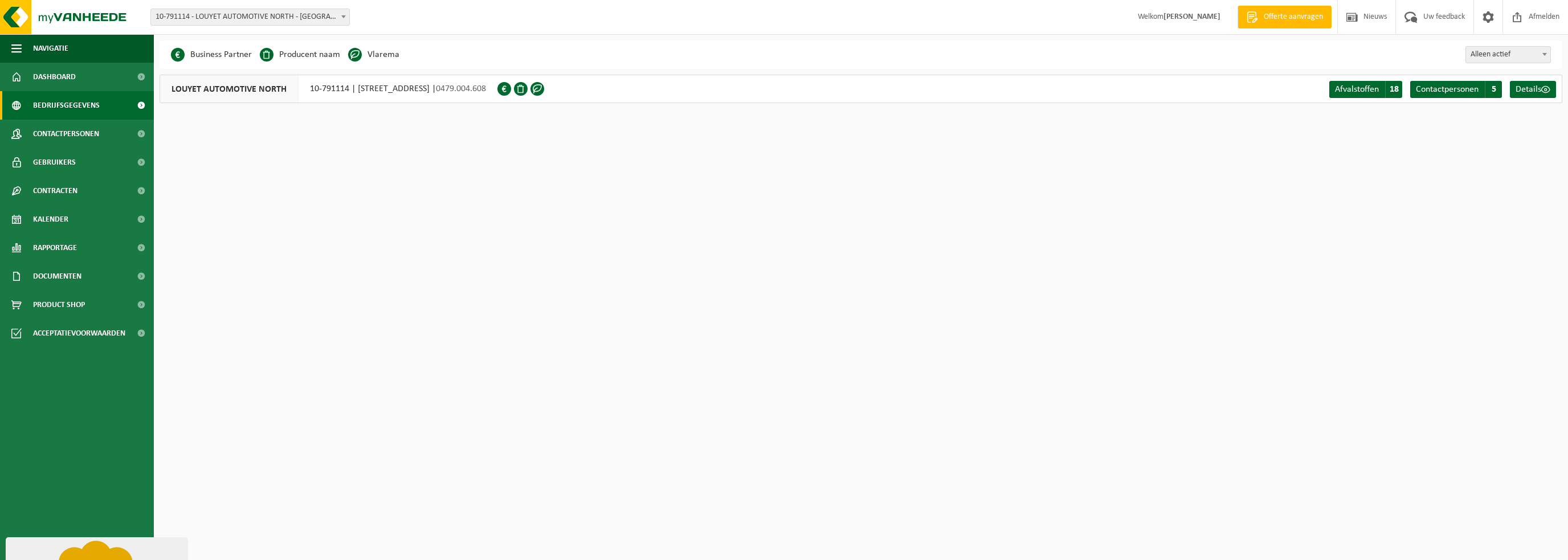
drag, startPoint x: 574, startPoint y: 205, endPoint x: 518, endPoint y: 220, distance: 58.0
click at [567, 207] on html "Vestiging: 10-791114 - LOUYET AUTOMOTIVE NORTH - SINT-PIETERS-LEEUW 10-791114 -…" at bounding box center [784, 280] width 1568 height 560
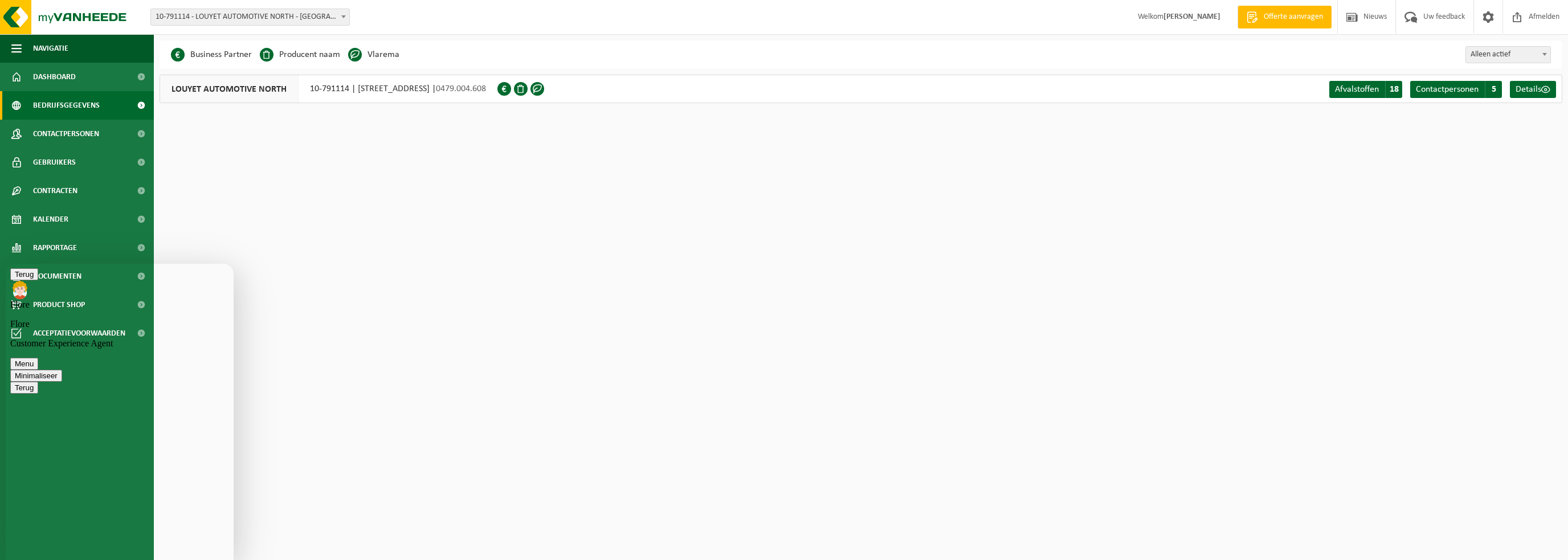
click at [324, 291] on html "Vestiging: 10-791114 - LOUYET AUTOMOTIVE NORTH - SINT-PIETERS-LEEUW 10-791114 -…" at bounding box center [784, 280] width 1568 height 560
click at [1530, 92] on span "Details" at bounding box center [1528, 90] width 26 height 9
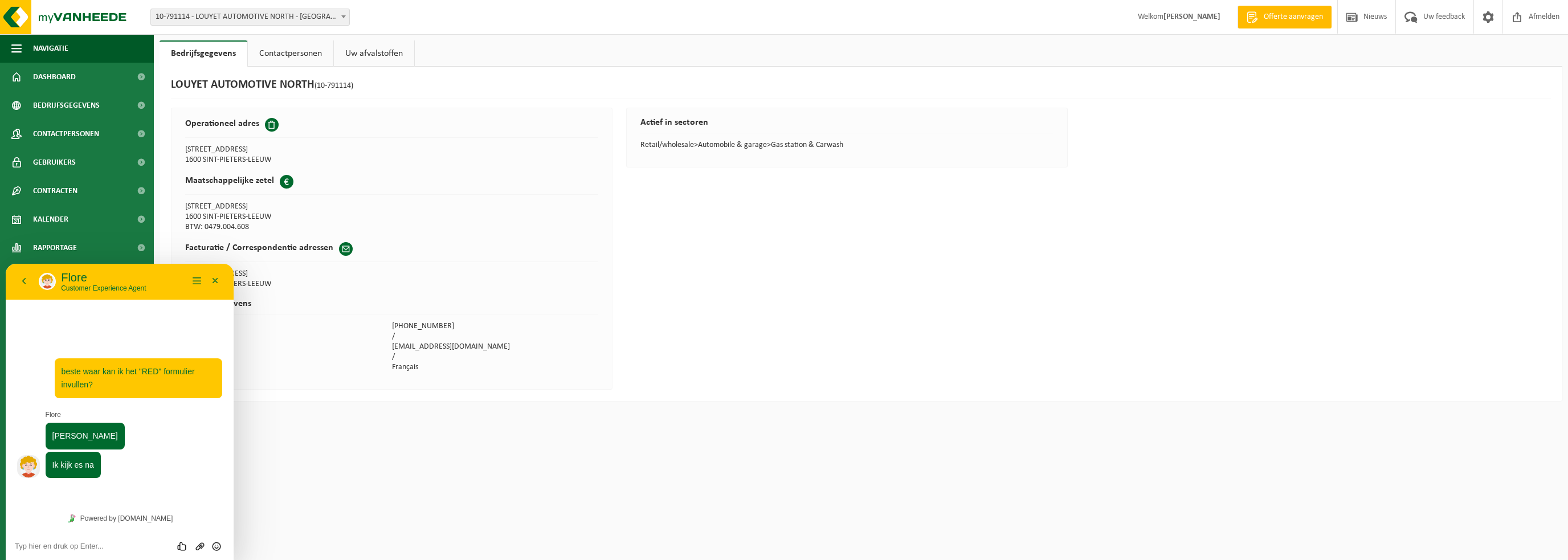
click at [1017, 200] on div "LOUYET AUTOMOTIVE NORTH (10-791114) Operationeel adres BERGENSESTEENWEG 720 160…" at bounding box center [861, 234] width 1403 height 334
click at [218, 279] on button "Minimaliseer" at bounding box center [215, 281] width 18 height 17
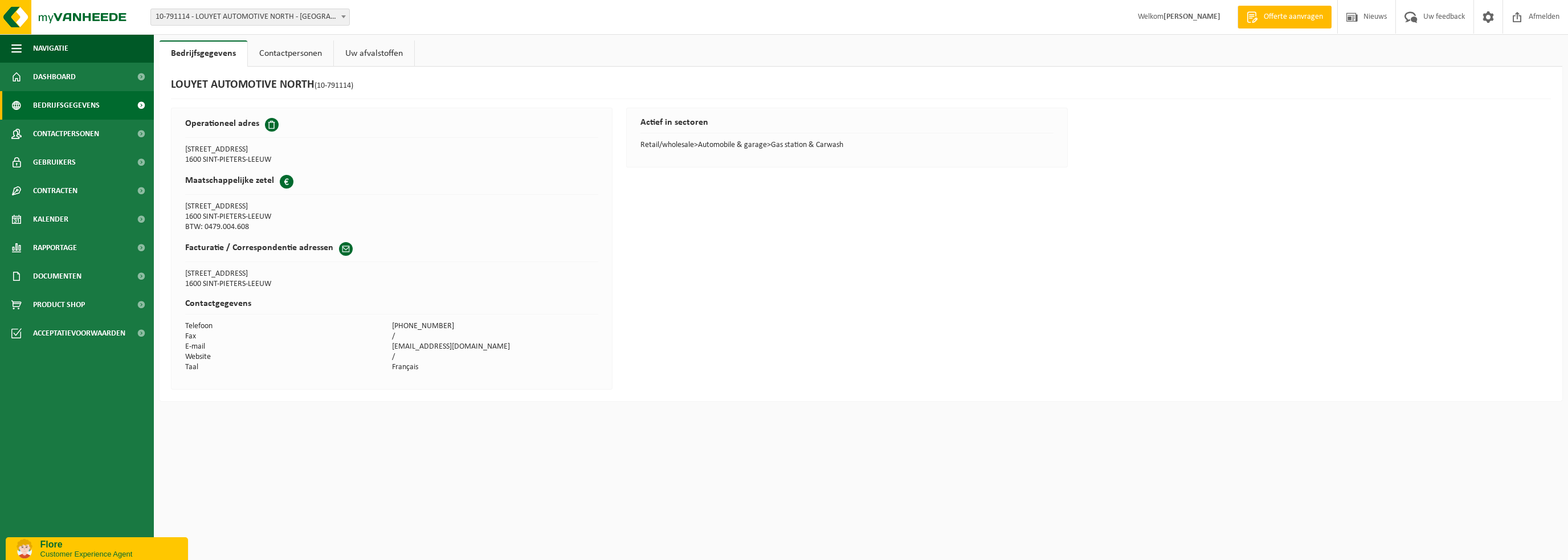
click at [72, 108] on span "Bedrijfsgegevens" at bounding box center [67, 105] width 67 height 29
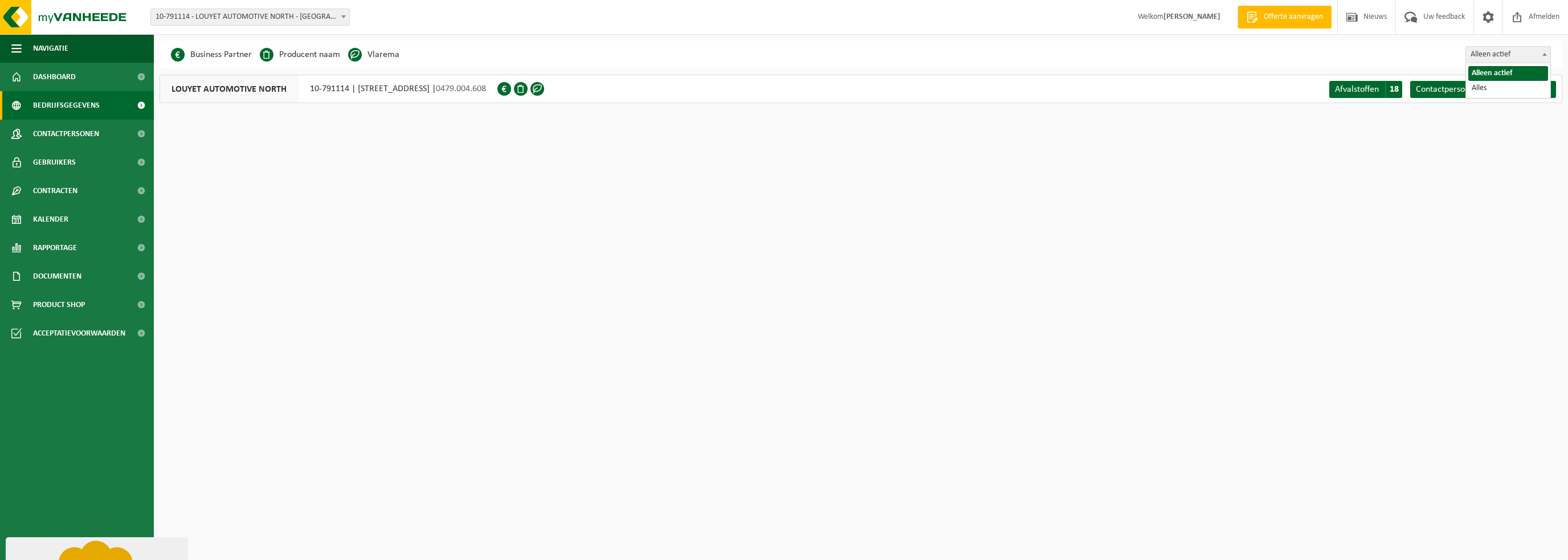
click at [1498, 56] on span "Alleen actief" at bounding box center [1508, 55] width 84 height 16
drag, startPoint x: 1263, startPoint y: 161, endPoint x: 1345, endPoint y: 113, distance: 95.0
click at [1262, 161] on html "Vestiging: 10-791114 - LOUYET AUTOMOTIVE NORTH - [GEOGRAPHIC_DATA]-LEEUW 10-791…" at bounding box center [784, 280] width 1568 height 560
click at [1493, 51] on span "Alleen actief" at bounding box center [1508, 55] width 84 height 16
click at [1484, 55] on span "Alleen actief" at bounding box center [1508, 55] width 84 height 16
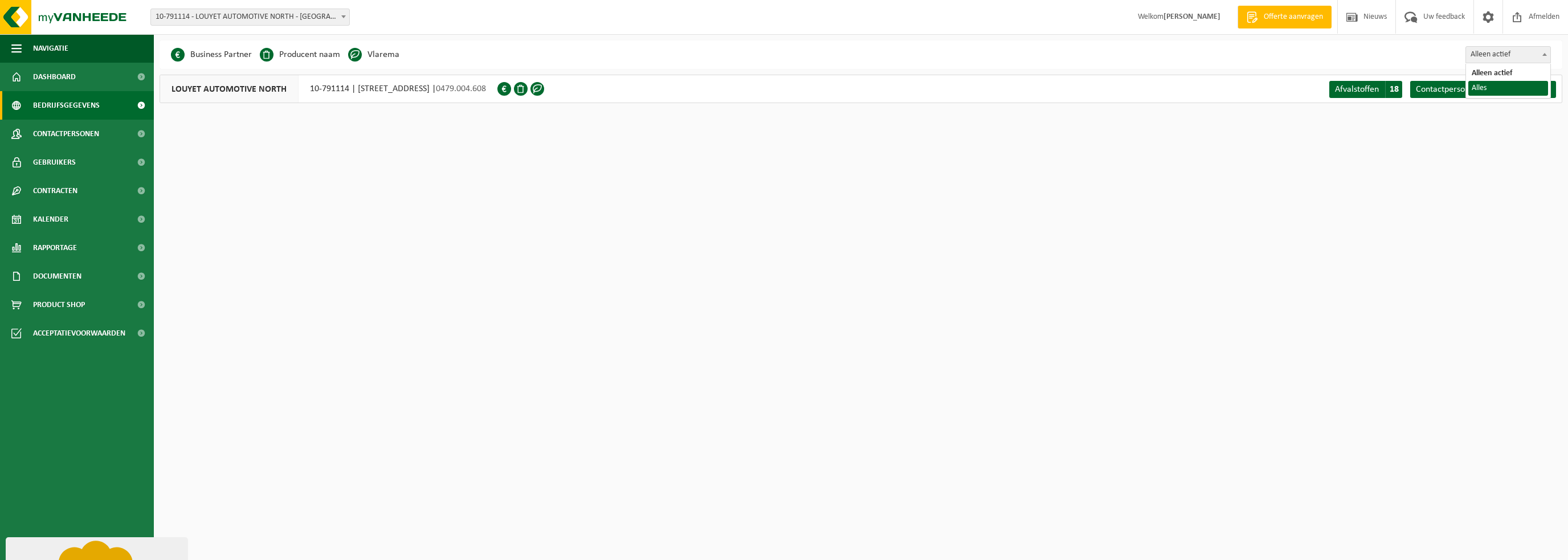
select select "true"
click at [562, 193] on html "Vestiging: 10-791114 - LOUYET AUTOMOTIVE NORTH - SINT-PIETERS-LEEUW 10-791114 -…" at bounding box center [784, 280] width 1568 height 560
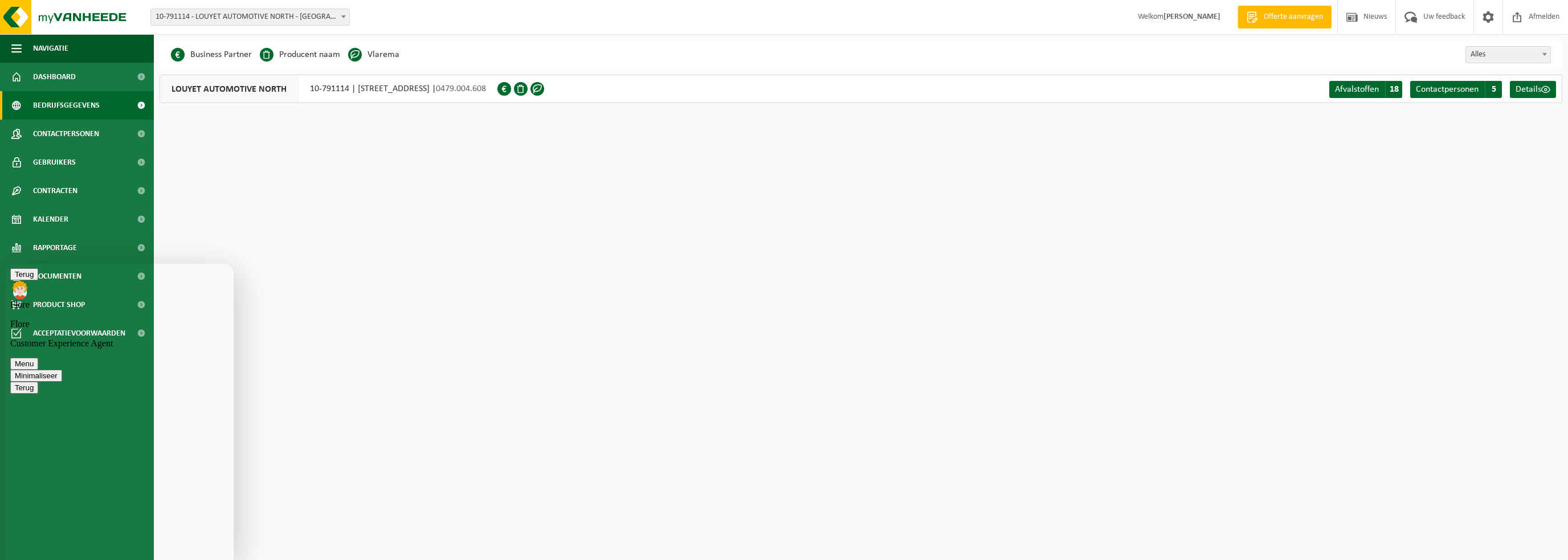
click at [430, 251] on html "Vestiging: 10-791114 - LOUYET AUTOMOTIVE NORTH - SINT-PIETERS-LEEUW 10-791114 -…" at bounding box center [784, 280] width 1568 height 560
click at [1491, 22] on span at bounding box center [1488, 16] width 17 height 33
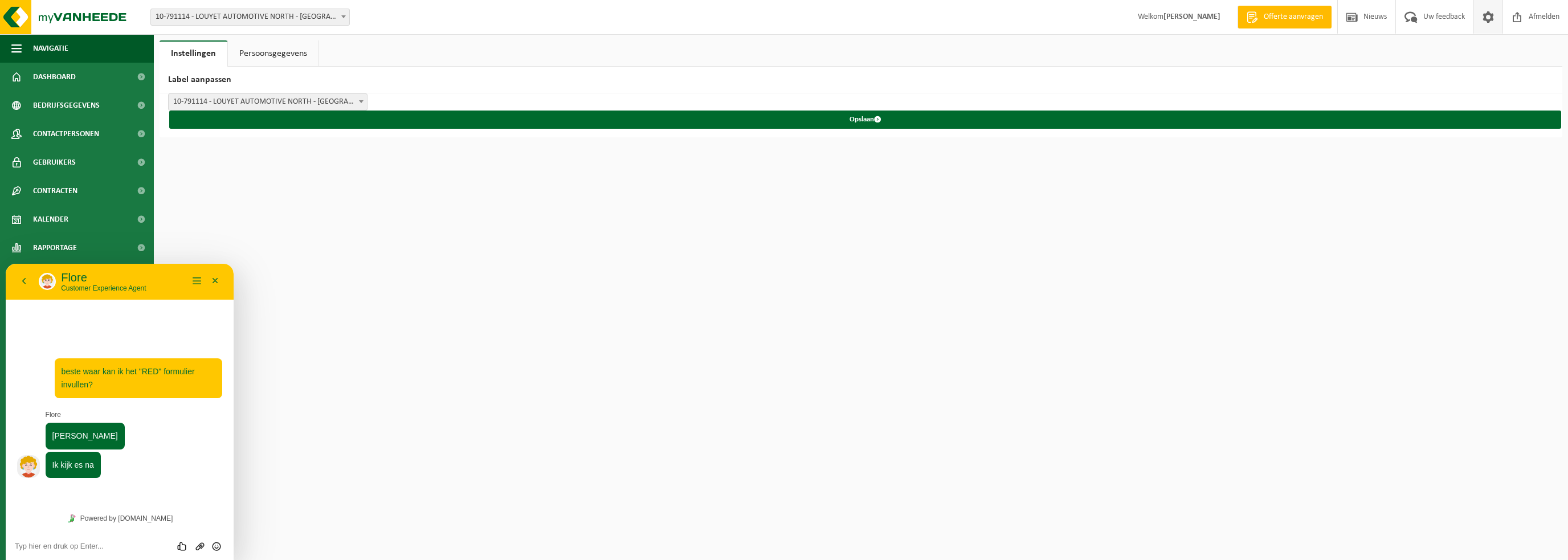
click at [360, 101] on b at bounding box center [361, 102] width 4 height 3
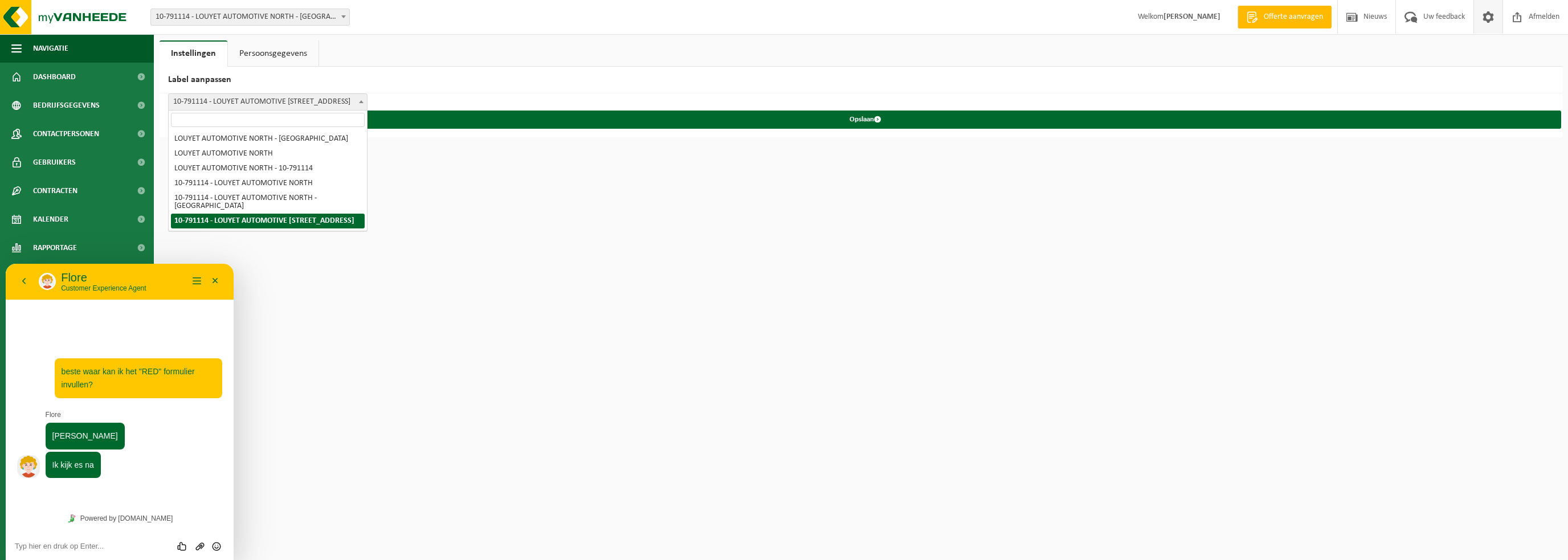
click at [358, 103] on span at bounding box center [361, 101] width 11 height 15
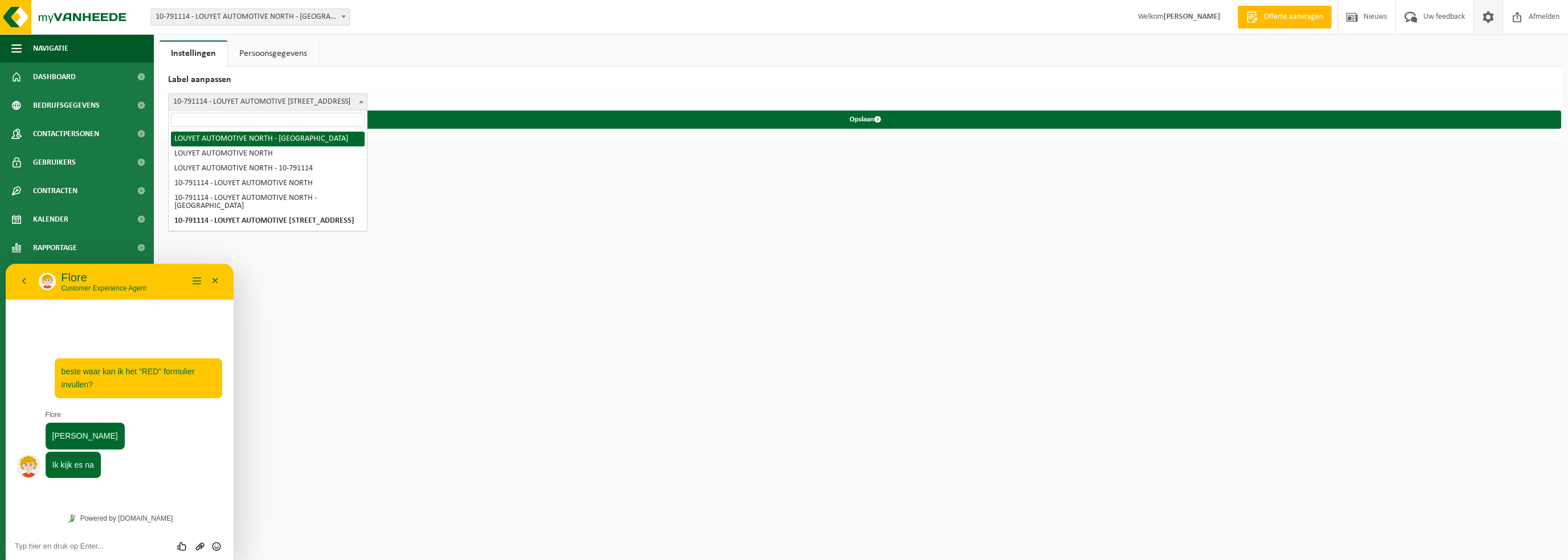
select select "0"
click at [359, 98] on span at bounding box center [361, 101] width 11 height 15
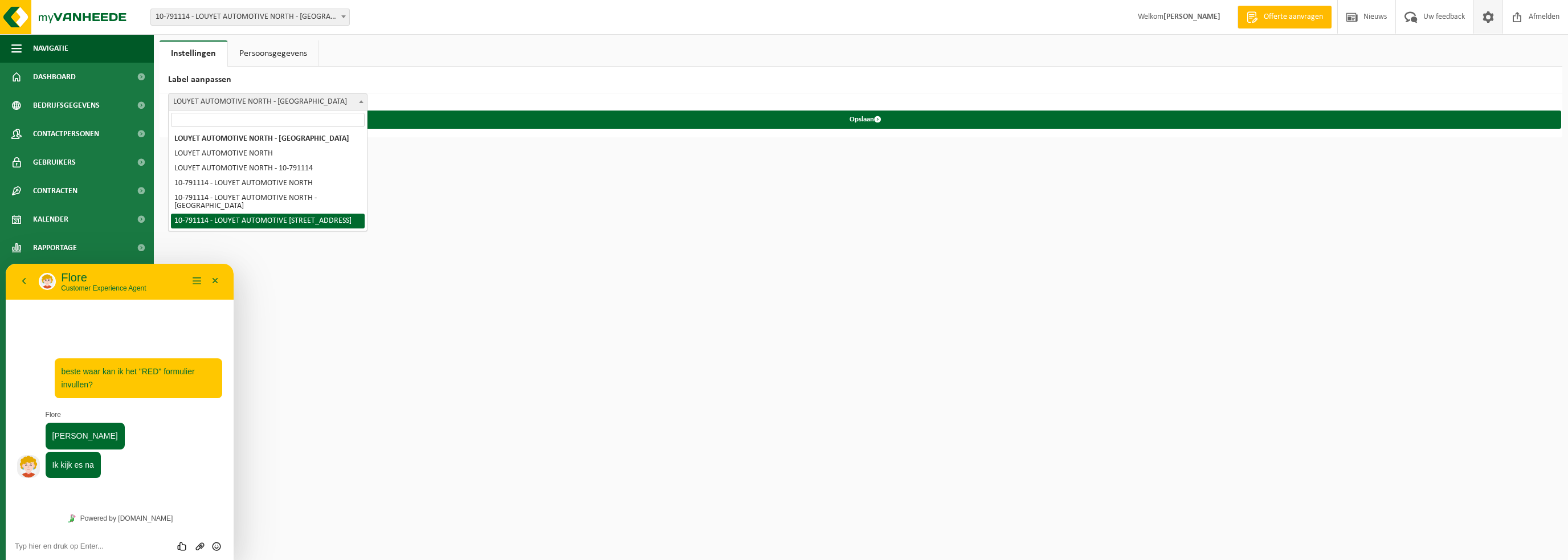
drag, startPoint x: 590, startPoint y: 334, endPoint x: 390, endPoint y: 430, distance: 221.8
click at [589, 334] on html "Vestiging: 10-791114 - LOUYET AUTOMOTIVE NORTH - [GEOGRAPHIC_DATA]-LEEUW 10-791…" at bounding box center [784, 280] width 1568 height 560
click at [79, 548] on textarea at bounding box center [120, 547] width 210 height 9
click at [513, 280] on html "Vestiging: 10-791114 - LOUYET AUTOMOTIVE NORTH - [GEOGRAPHIC_DATA]-LEEUW 10-791…" at bounding box center [784, 280] width 1568 height 560
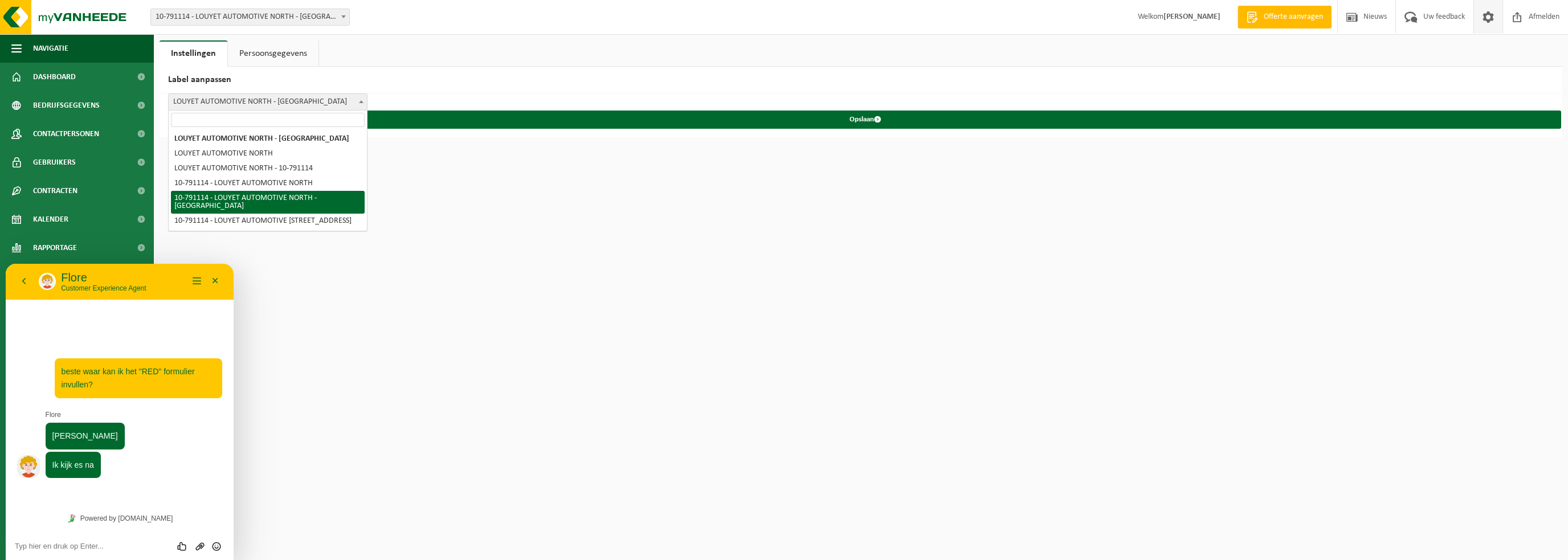
click at [374, 83] on h2 "Label aanpassen" at bounding box center [861, 80] width 1403 height 27
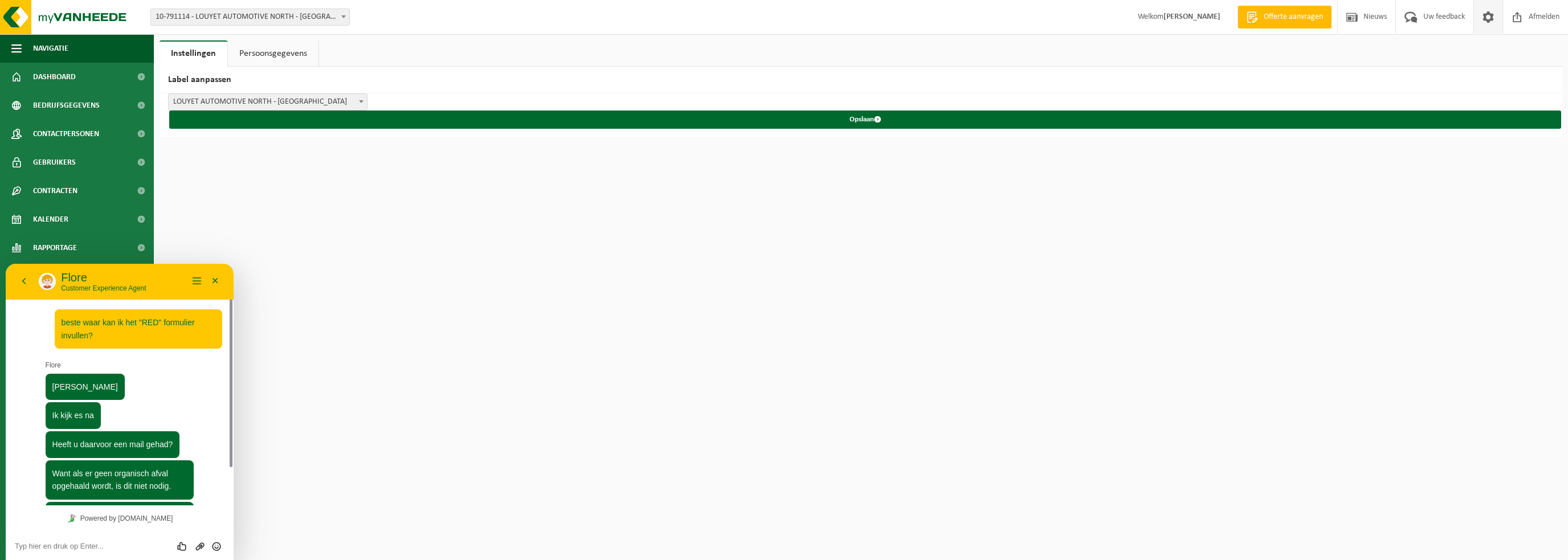
scroll to position [44, 0]
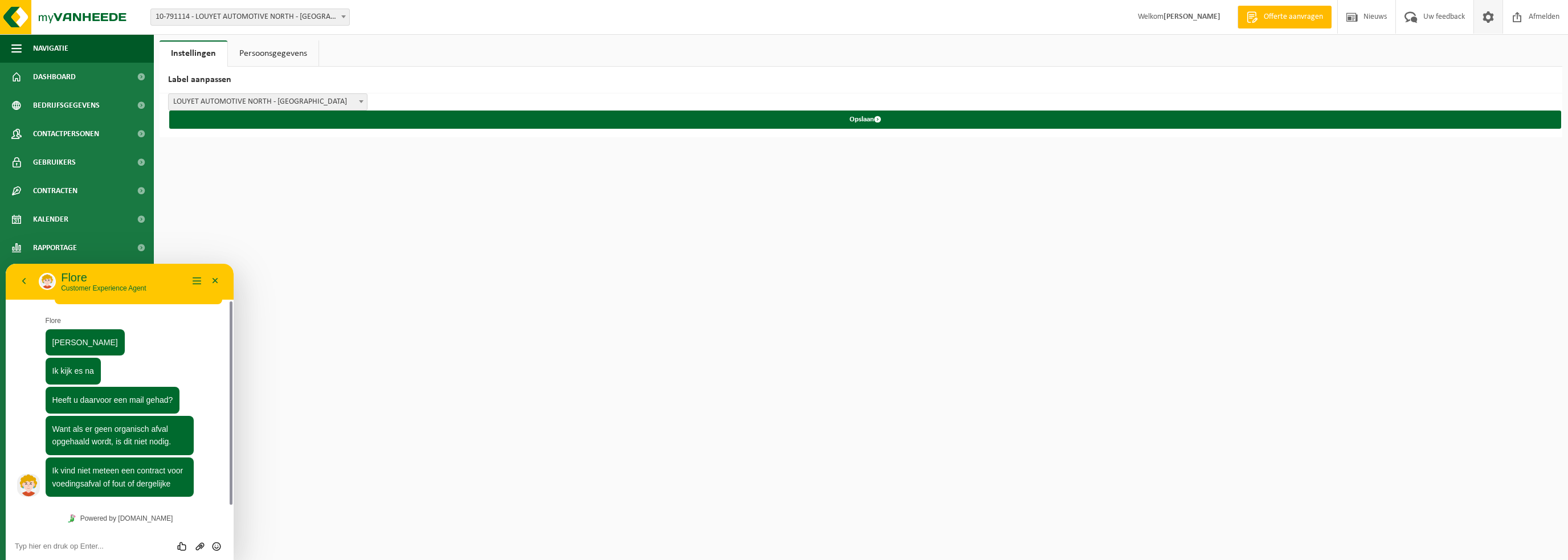
click at [63, 546] on textarea at bounding box center [120, 547] width 210 height 9
type textarea "voedingsafval niet nee."
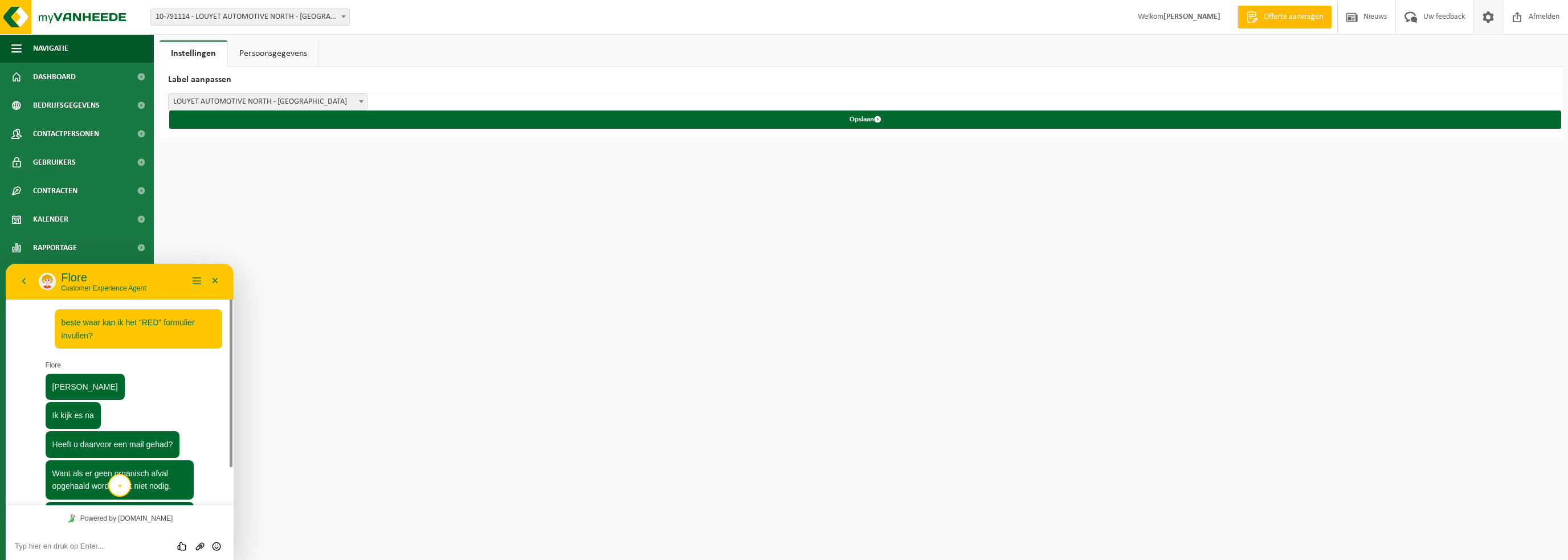
scroll to position [82, 0]
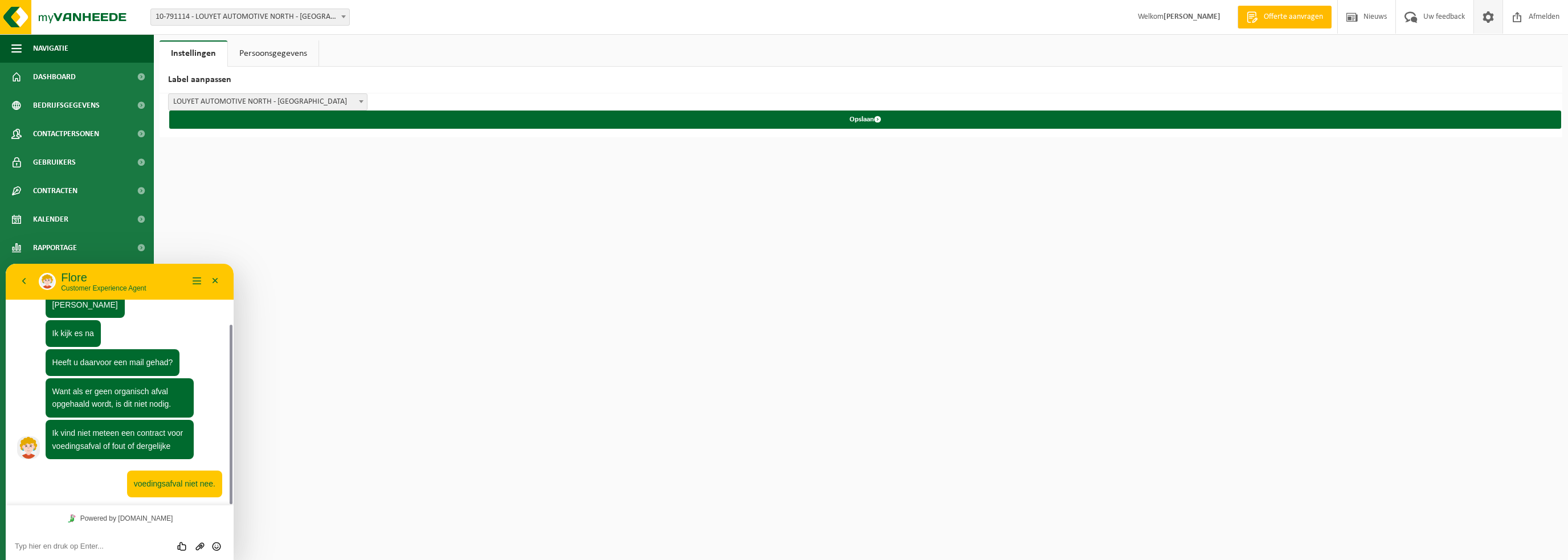
click at [33, 546] on textarea at bounding box center [120, 547] width 210 height 9
type textarea "wel algemeen afval via de K22 container"
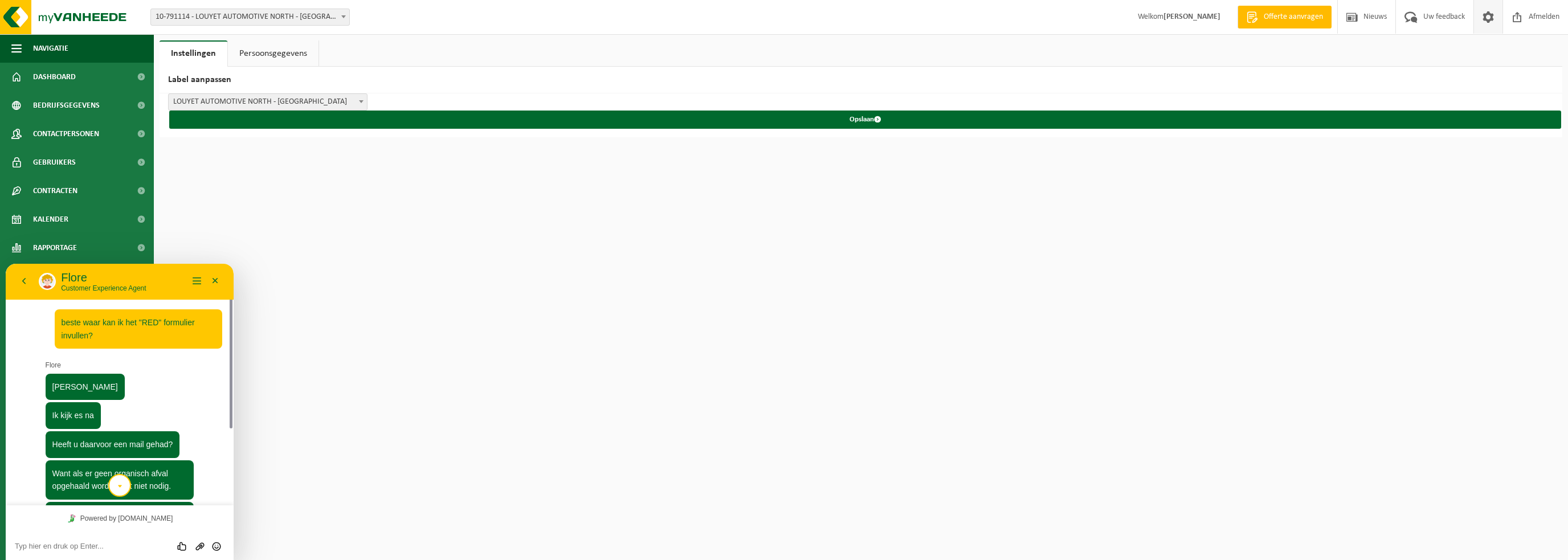
scroll to position [112, 0]
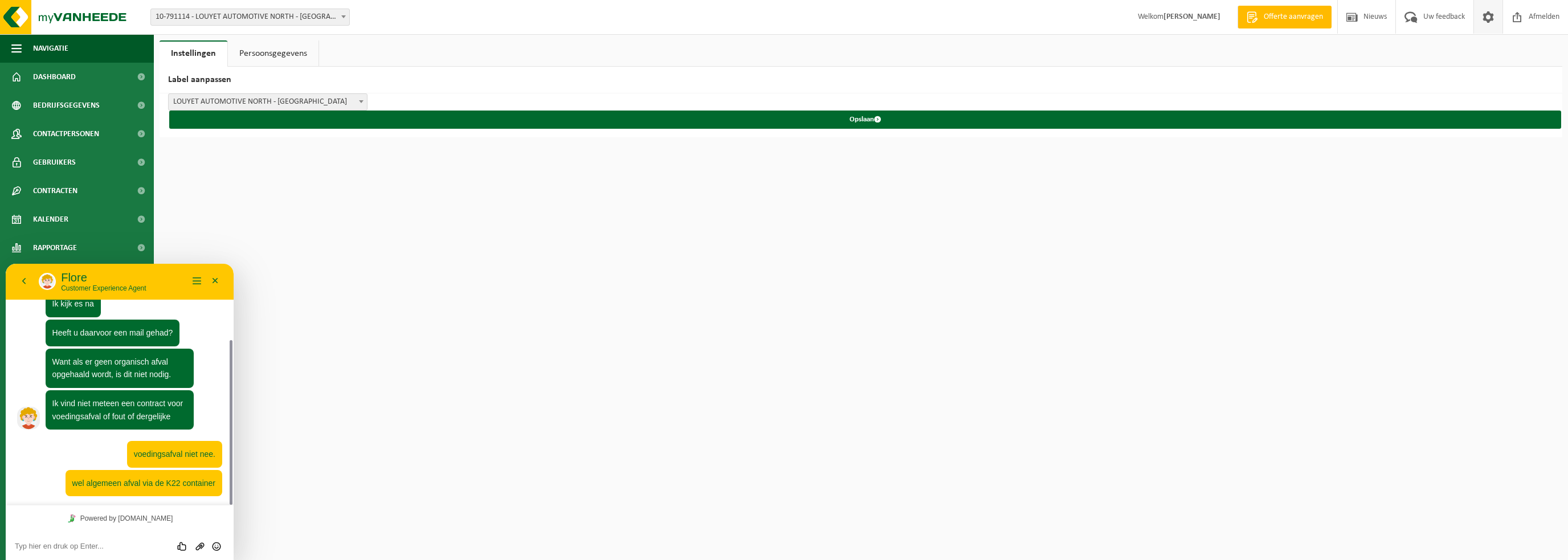
click at [52, 544] on textarea at bounding box center [120, 547] width 210 height 9
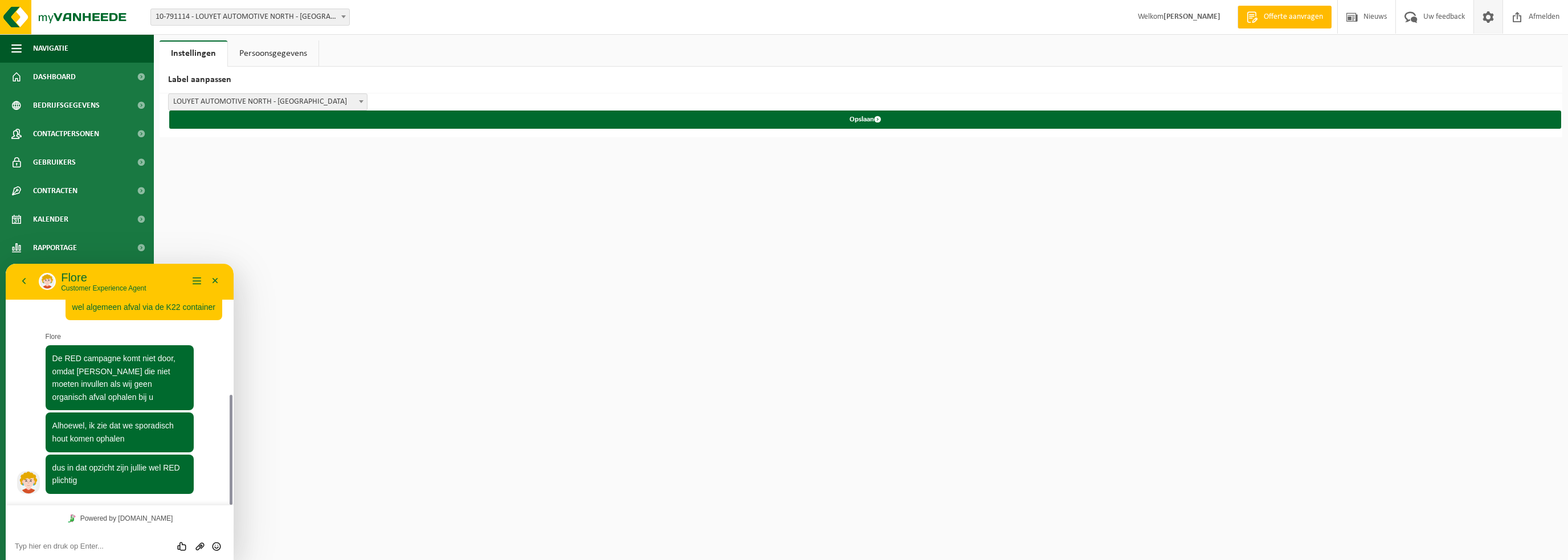
scroll to position [286, 0]
